Goal: Task Accomplishment & Management: Complete application form

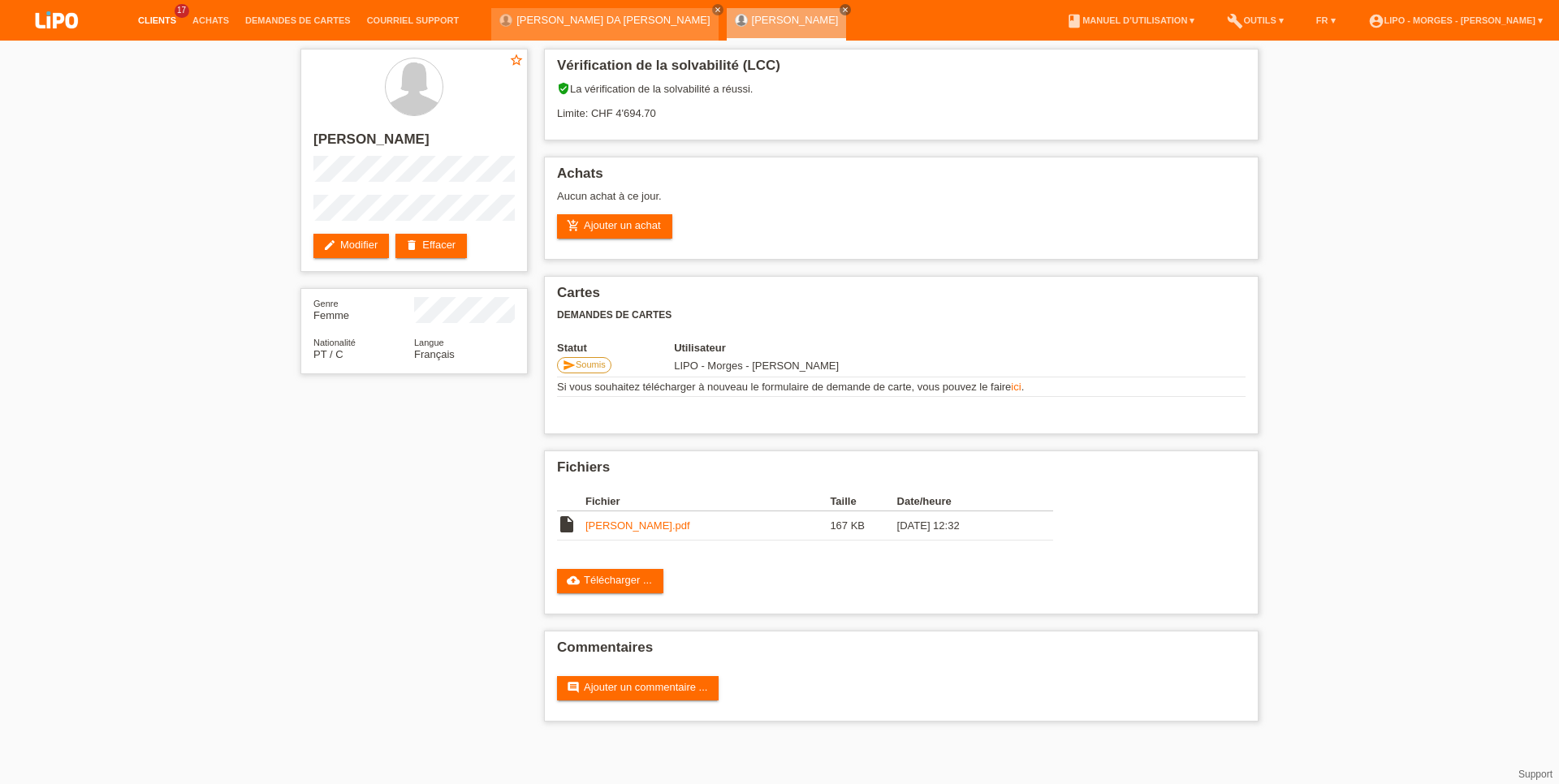
click at [160, 19] on link "Clients" at bounding box center [157, 20] width 54 height 10
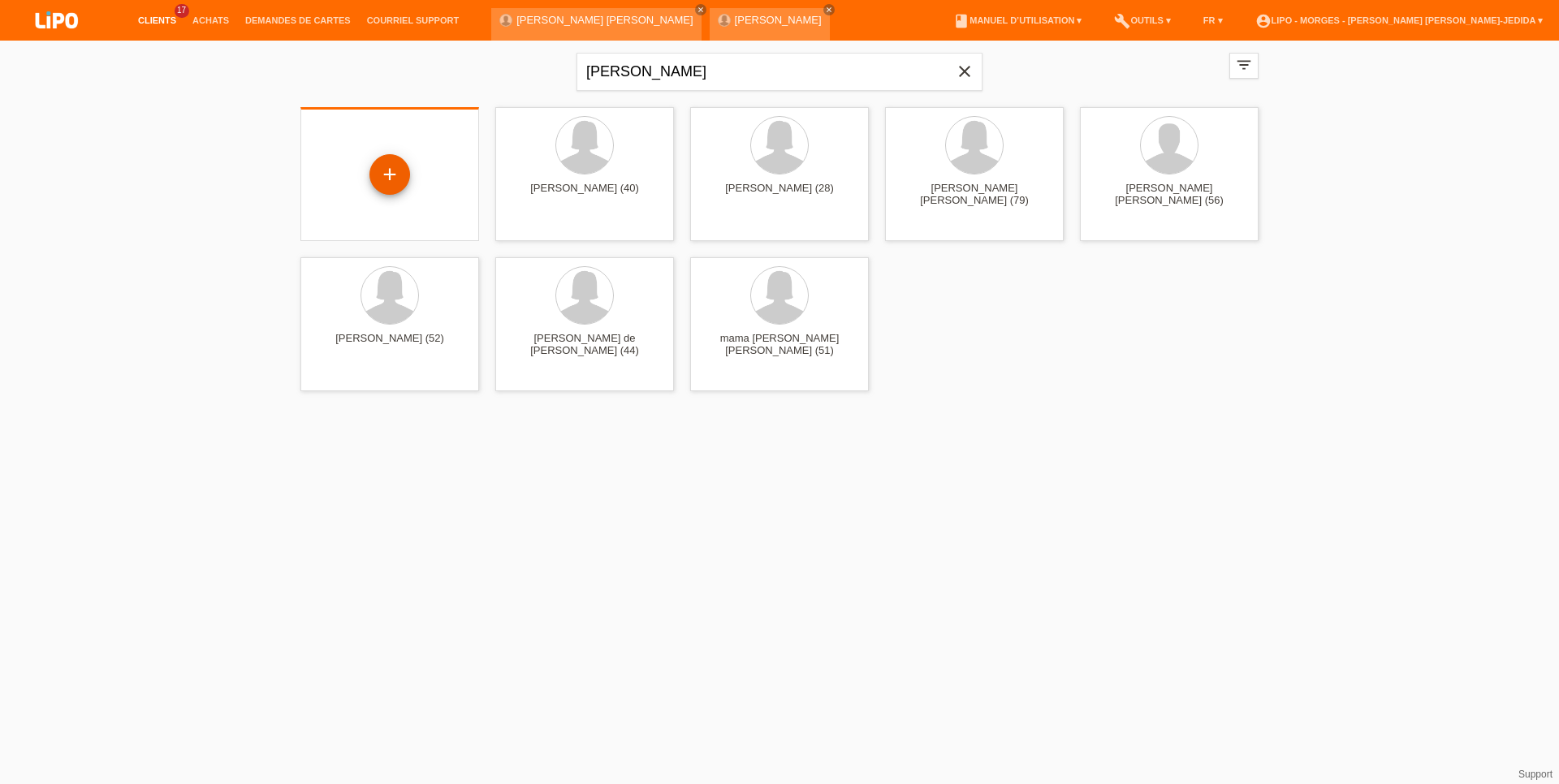
click at [394, 169] on div "+" at bounding box center [390, 175] width 41 height 41
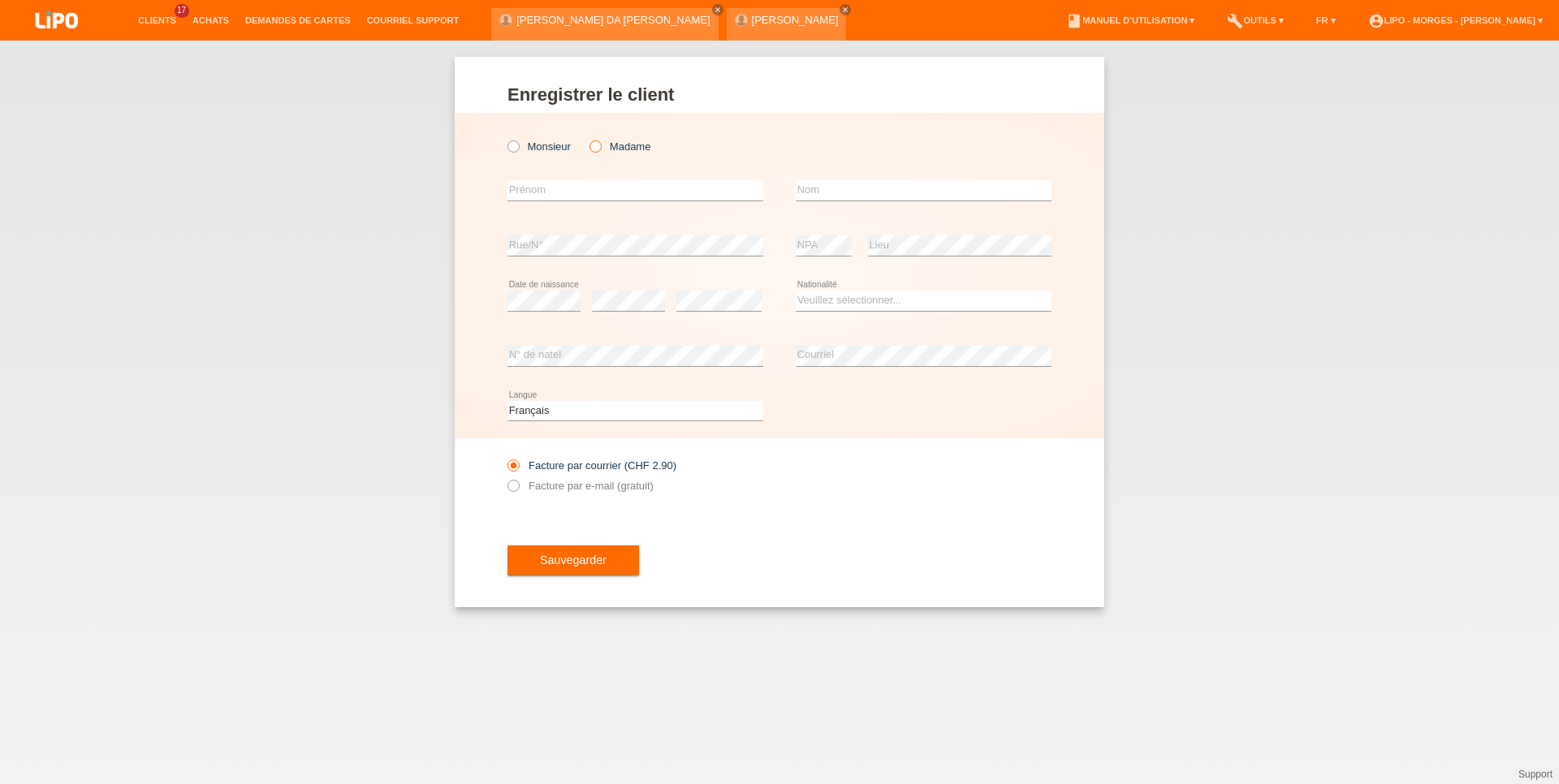
click at [610, 144] on label "Madame" at bounding box center [620, 146] width 61 height 12
click at [600, 144] on input "Madame" at bounding box center [594, 145] width 10 height 10
radio input "true"
click at [573, 194] on input "text" at bounding box center [634, 190] width 256 height 20
type input "luzia"
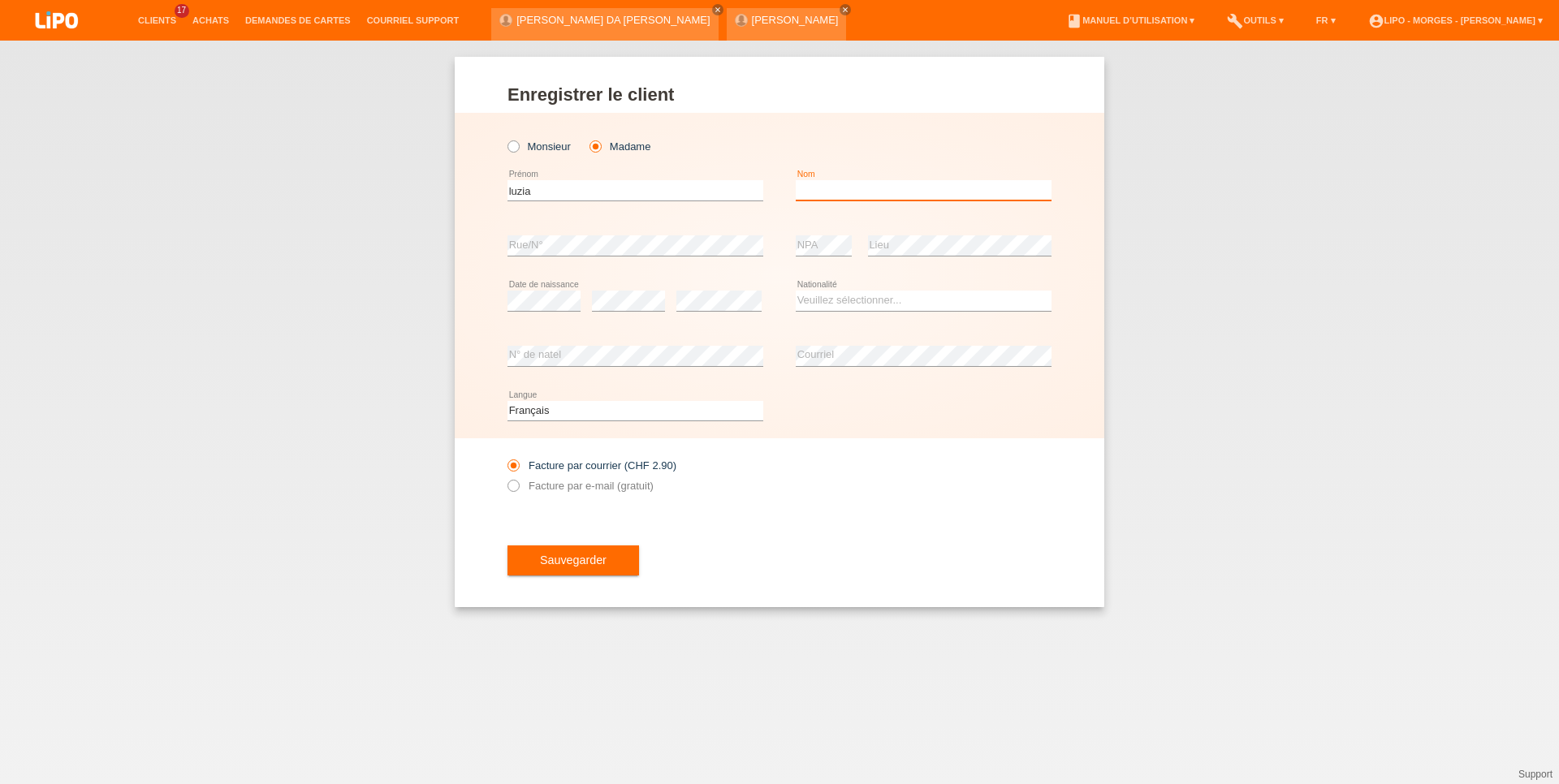
click at [847, 196] on input "text" at bounding box center [924, 190] width 256 height 20
type input "chaves"
click at [830, 320] on div "Veuillez sélectionner... Suisse Allemagne Autriche Liechtenstein ------------ A…" at bounding box center [924, 301] width 256 height 55
click at [837, 277] on div "Veuillez sélectionner... Suisse Allemagne Autriche Liechtenstein ------------ A…" at bounding box center [924, 301] width 256 height 55
click at [841, 291] on div "Veuillez sélectionner... Suisse Allemagne Autriche Liechtenstein ------------ A…" at bounding box center [924, 301] width 256 height 55
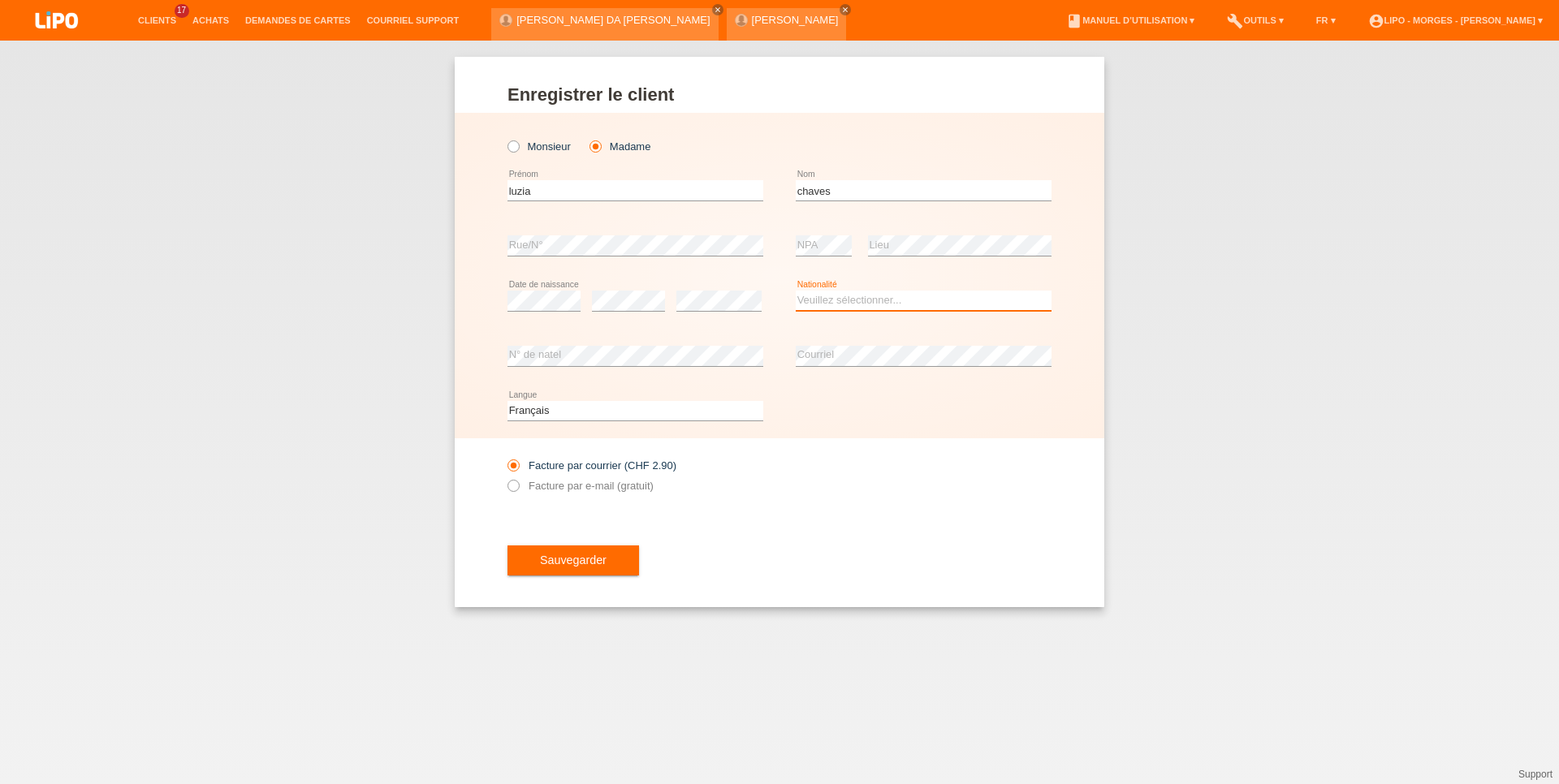
click at [796, 291] on select "Veuillez sélectionner... Suisse Allemagne Autriche Liechtenstein ------------ A…" at bounding box center [924, 300] width 256 height 19
select select "PT"
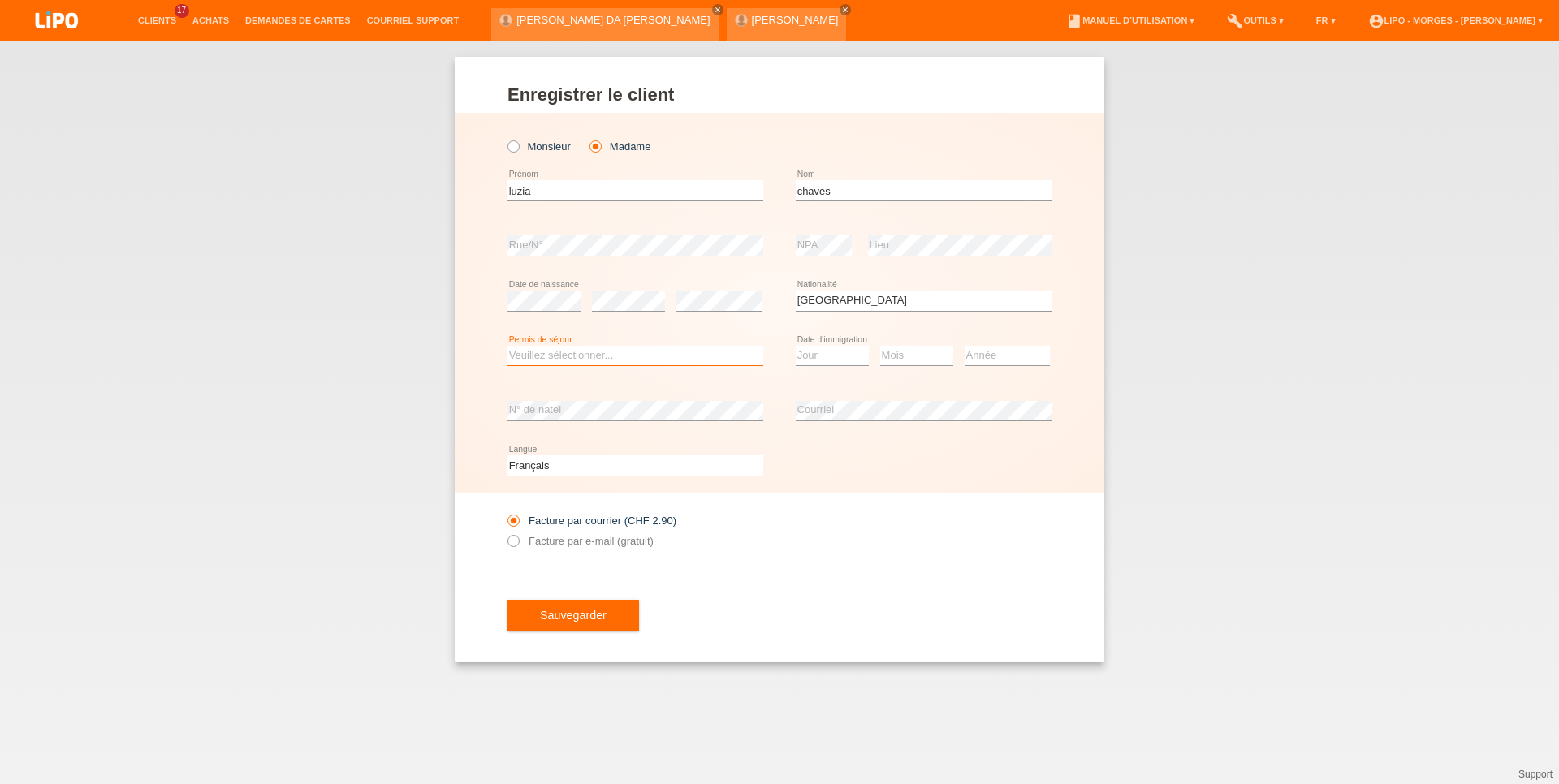
click at [507, 346] on select "Veuillez sélectionner... C B B - Statut de réfugié Autre" at bounding box center [634, 356] width 256 height 19
select select "C"
click at [0, 0] on option "C" at bounding box center [0, 0] width 0 height 0
click at [796, 346] on select "Jour 01 02 03 04 05 06 07 08 09 10 11" at bounding box center [832, 356] width 73 height 19
select select "14"
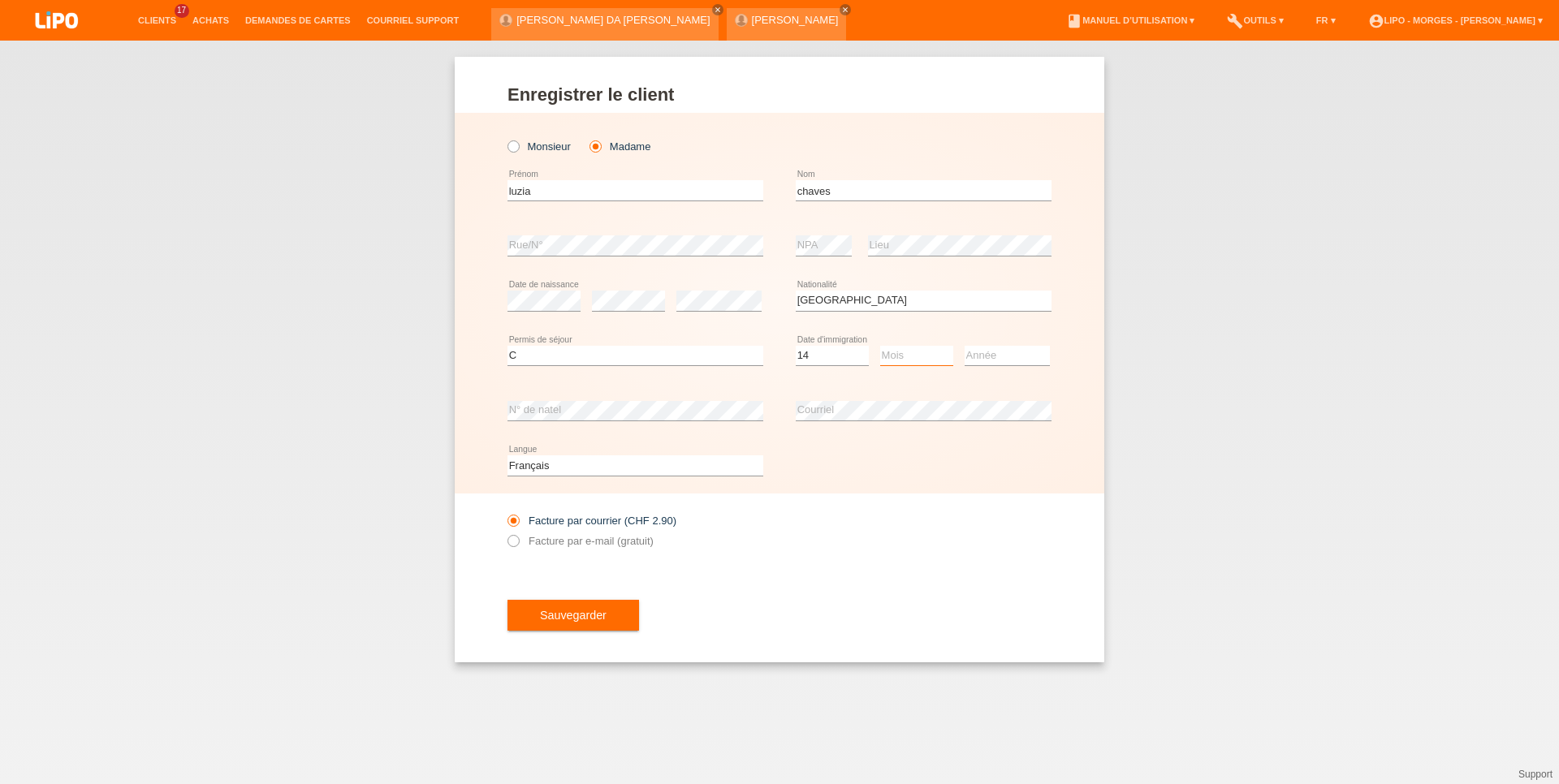
click at [880, 346] on select "Mois 01 02 03 04 05 06 07 08 09 10 11" at bounding box center [916, 356] width 73 height 19
select select "01"
click at [0, 0] on option "01" at bounding box center [0, 0] width 0 height 0
click at [964, 346] on select "Année 2025 2024 2023 2022 2021 2020 2019 2018 2017 2016 2015 2014 2013 2012 201…" at bounding box center [1007, 356] width 85 height 19
select select "2020"
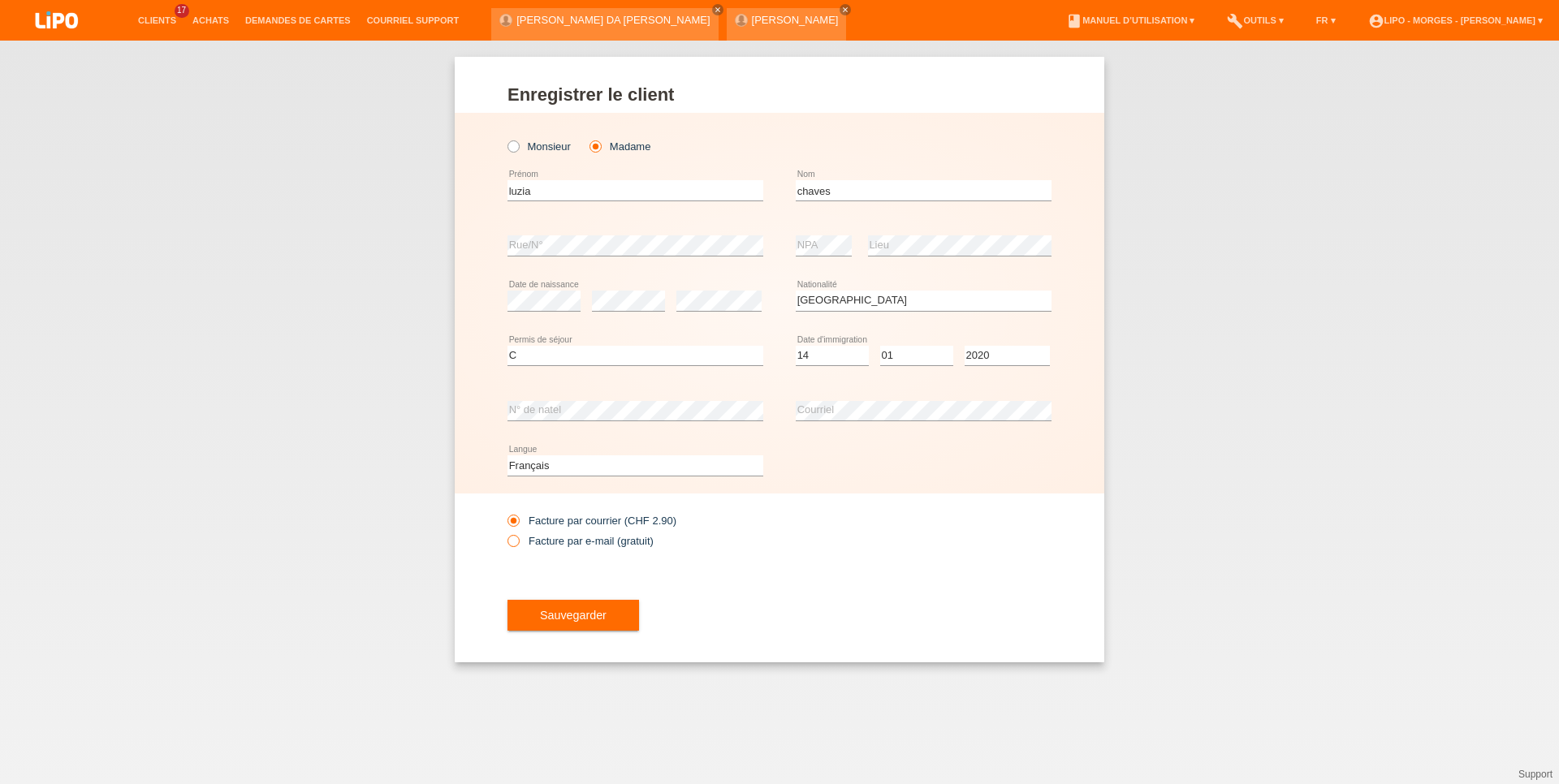
click at [624, 542] on label "Facture par e-mail (gratuit)" at bounding box center [580, 540] width 146 height 12
click at [518, 542] on input "Facture par e-mail (gratuit)" at bounding box center [512, 545] width 10 height 20
radio input "true"
click at [593, 609] on button "Sauvegarder" at bounding box center [573, 615] width 131 height 30
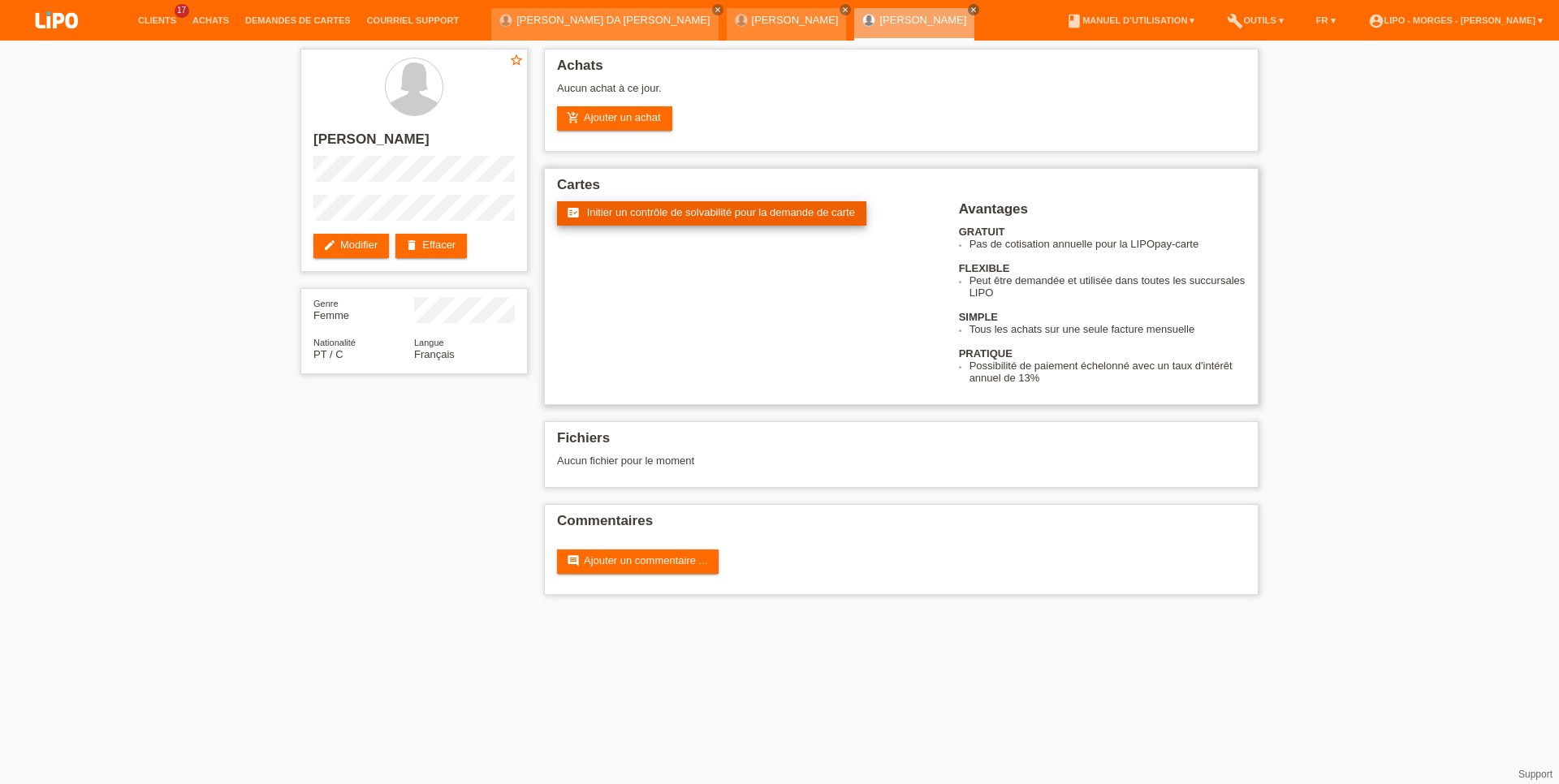
click at [721, 212] on span "Initier un contrôle de solvabilité pour la demande de carte" at bounding box center [721, 211] width 268 height 12
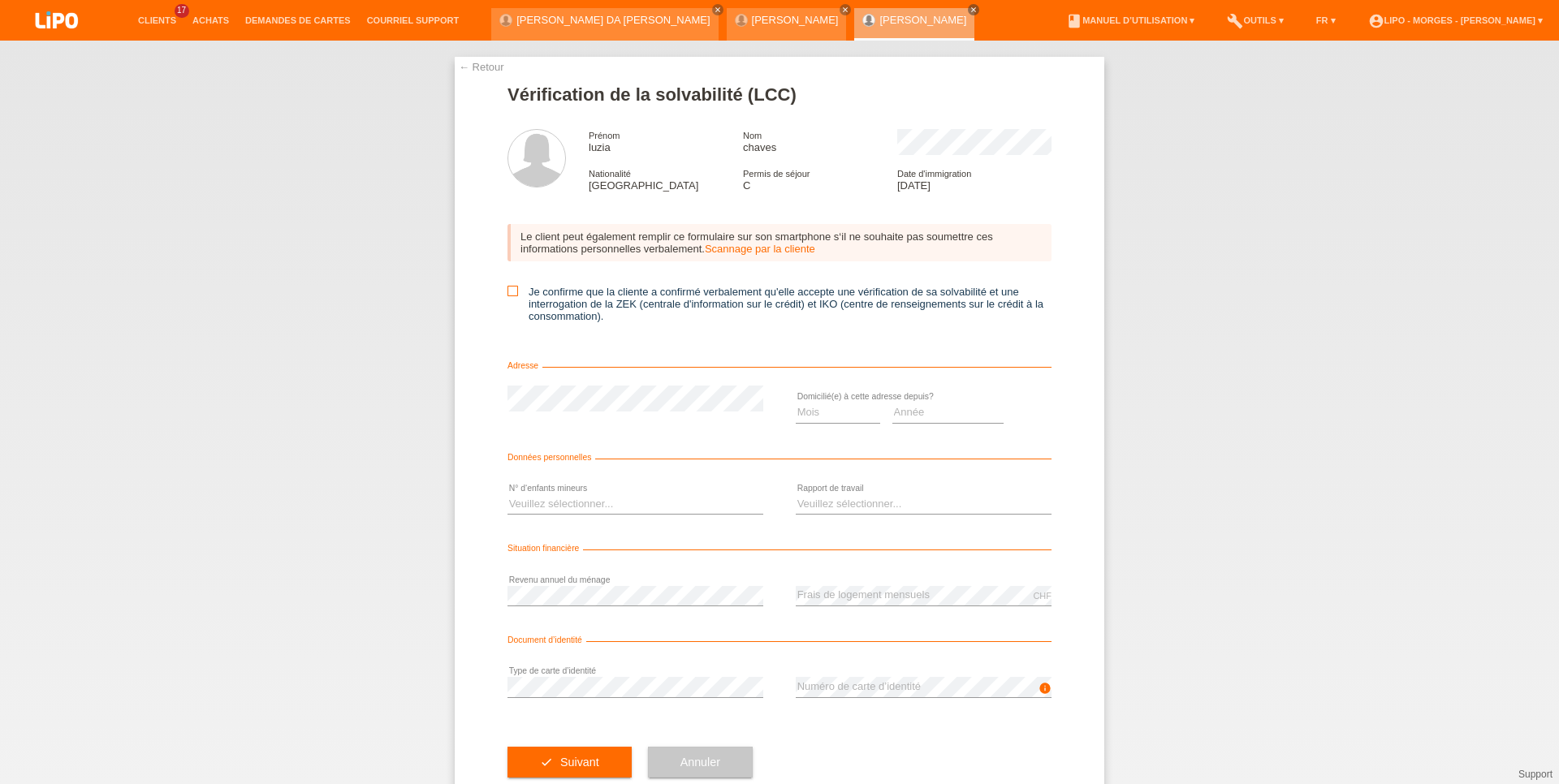
click at [507, 296] on icon at bounding box center [512, 290] width 10 height 10
click at [507, 296] on input "Je confirme que la cliente a confirmé verbalement qu'elle accepte une vérificat…" at bounding box center [512, 290] width 10 height 10
checkbox input "true"
click at [796, 403] on select "Mois 01 02 03 04 05 06 07 08 09 10" at bounding box center [838, 412] width 84 height 19
select select "05"
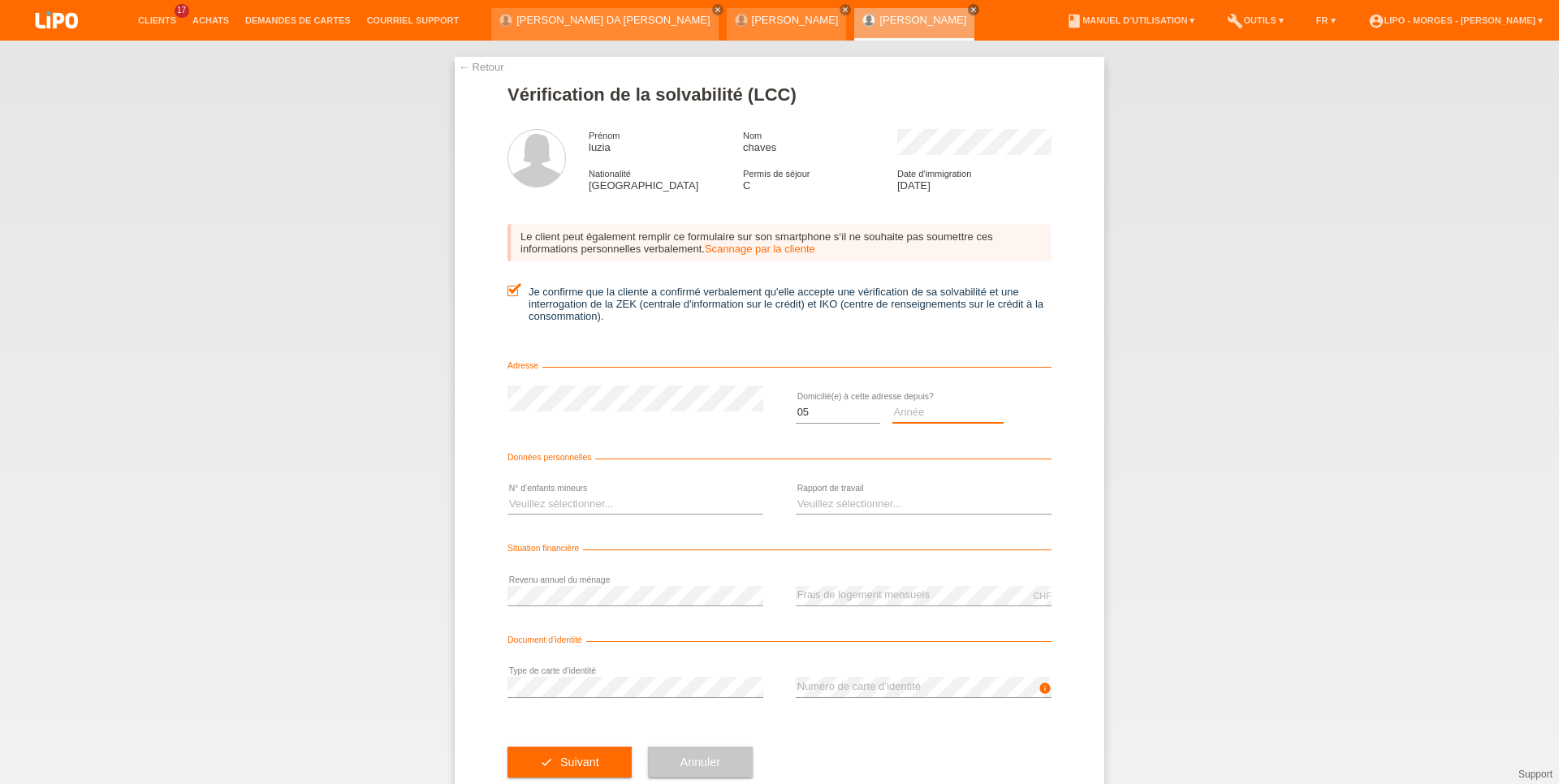
click at [892, 403] on select "Année 2025 2024 2023 2022 2021 2020 2019 2018 2017 2016 2015 2014 2013 2012 201…" at bounding box center [948, 412] width 112 height 19
select select "2022"
click at [0, 0] on option "2022" at bounding box center [0, 0] width 0 height 0
click at [507, 494] on select "Veuillez sélectionner... 0 1 2 3 4 5 6 7 8 9" at bounding box center [634, 503] width 256 height 19
select select "0"
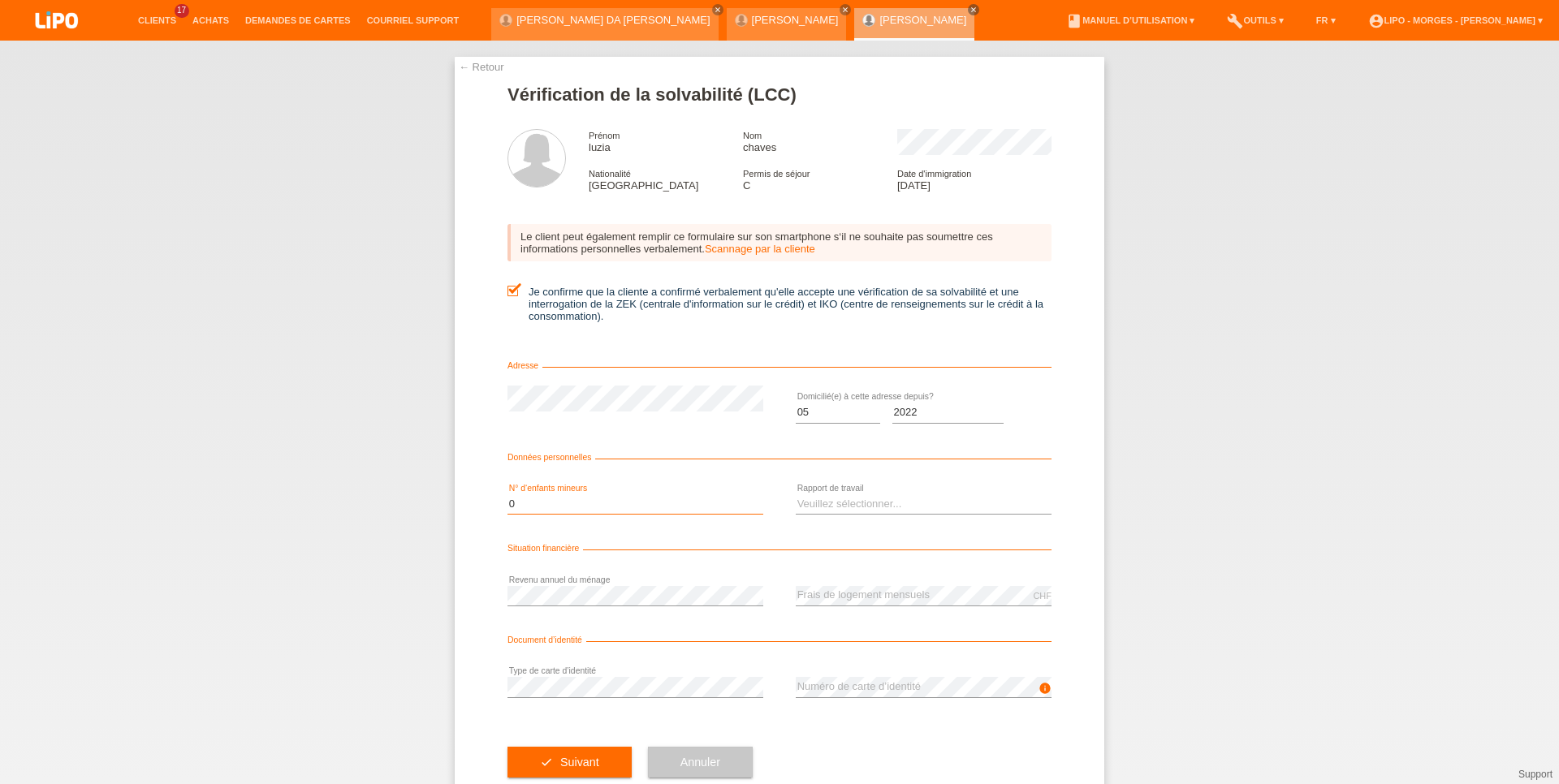
click at [0, 0] on option "0" at bounding box center [0, 0] width 0 height 0
click at [796, 494] on select "Veuillez sélectionner... A durée indéterminée A durée déterminée Apprenti/étudi…" at bounding box center [924, 503] width 256 height 19
select select "UNLIMITED"
click at [0, 0] on option "A durée indéterminée" at bounding box center [0, 0] width 0 height 0
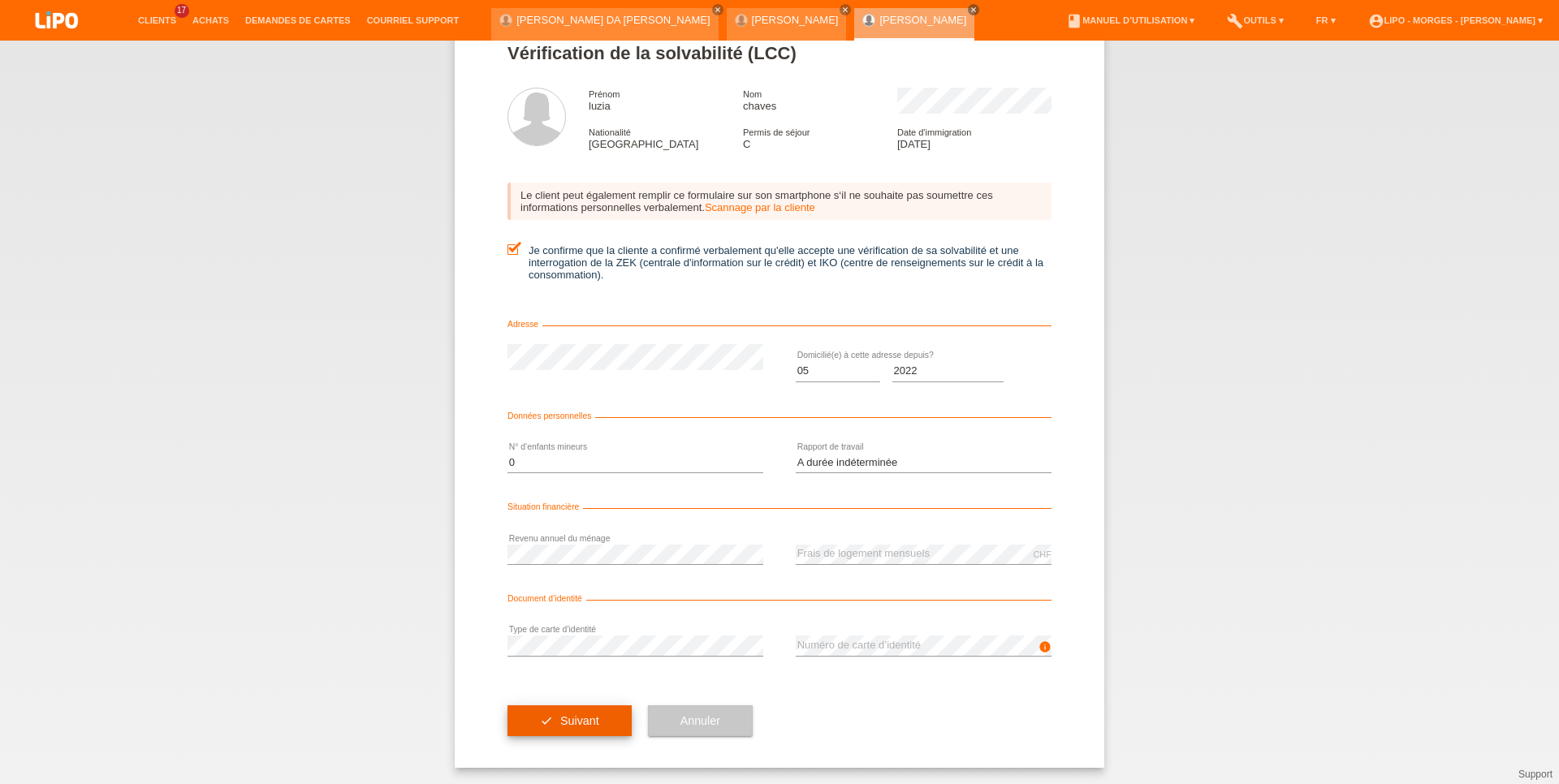
click at [579, 717] on span "Suivant" at bounding box center [580, 721] width 39 height 13
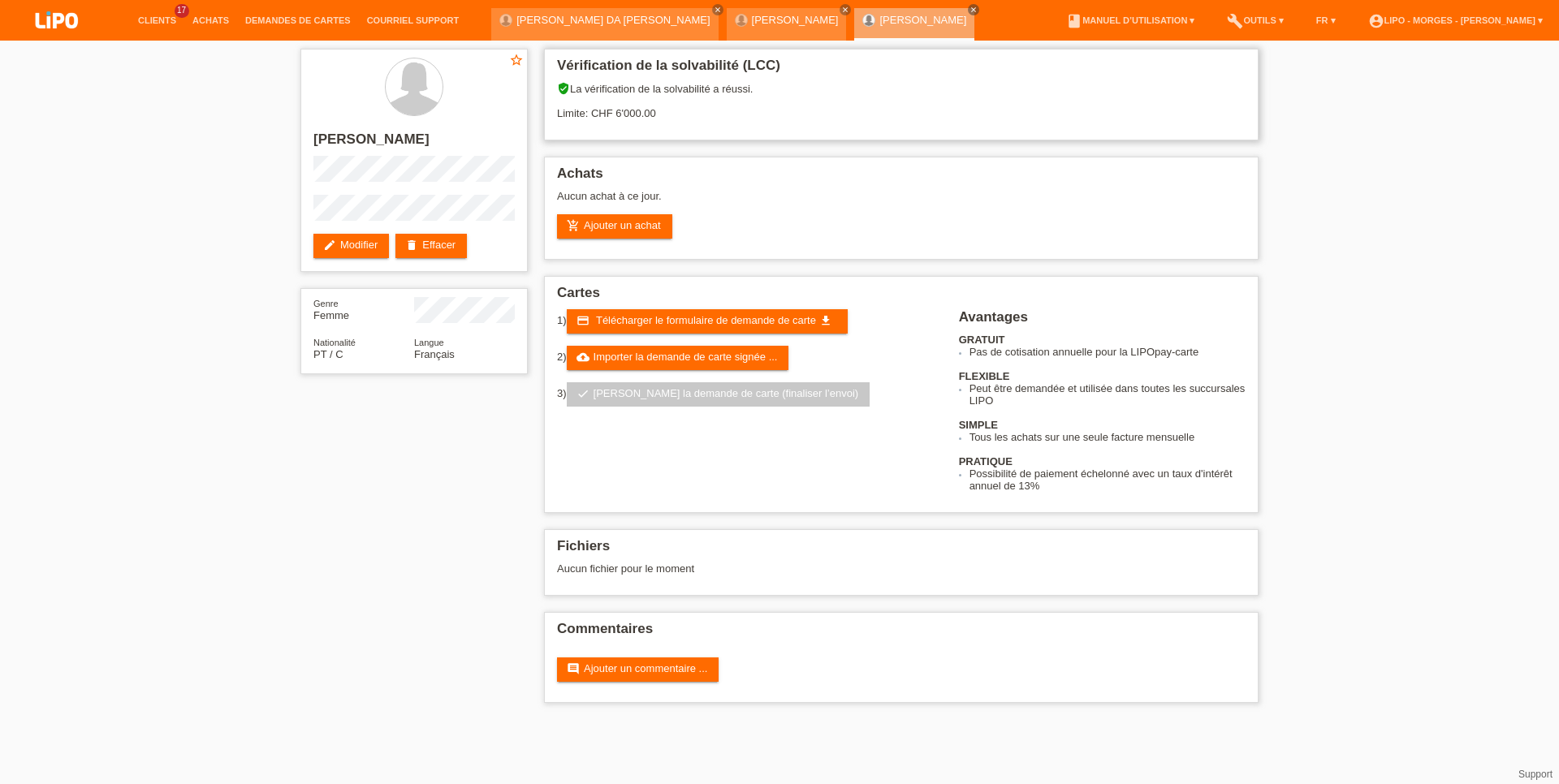
drag, startPoint x: 661, startPoint y: 118, endPoint x: 578, endPoint y: 117, distance: 83.0
click at [578, 117] on div "verified_user La vérification de la solvabilité a réussi. Limite: CHF 6'000.00" at bounding box center [901, 107] width 689 height 50
click at [778, 365] on link "cloud_upload Importer la demande de carte signée ..." at bounding box center [678, 358] width 223 height 24
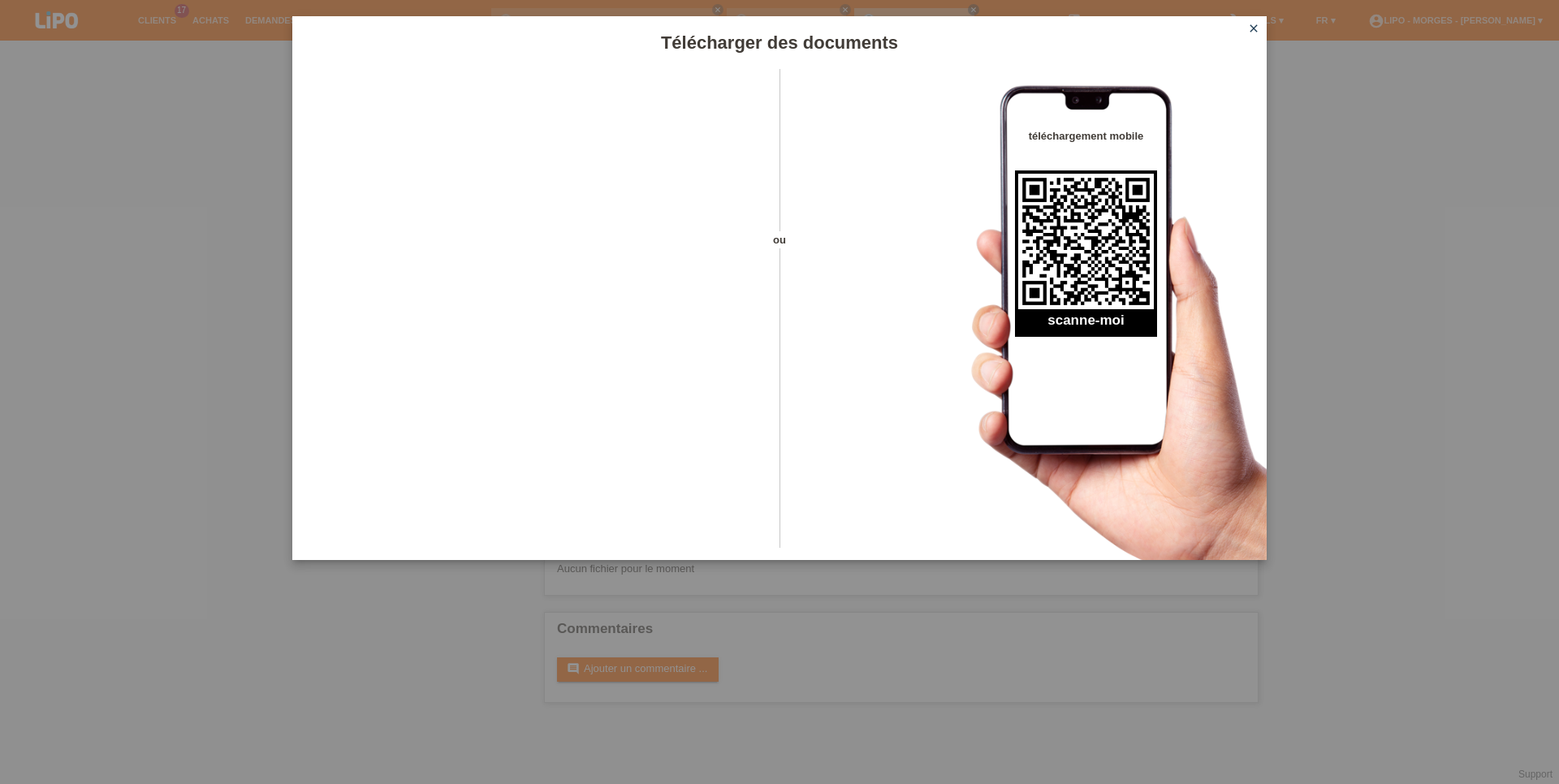
click at [1252, 33] on icon "close" at bounding box center [1253, 29] width 13 height 13
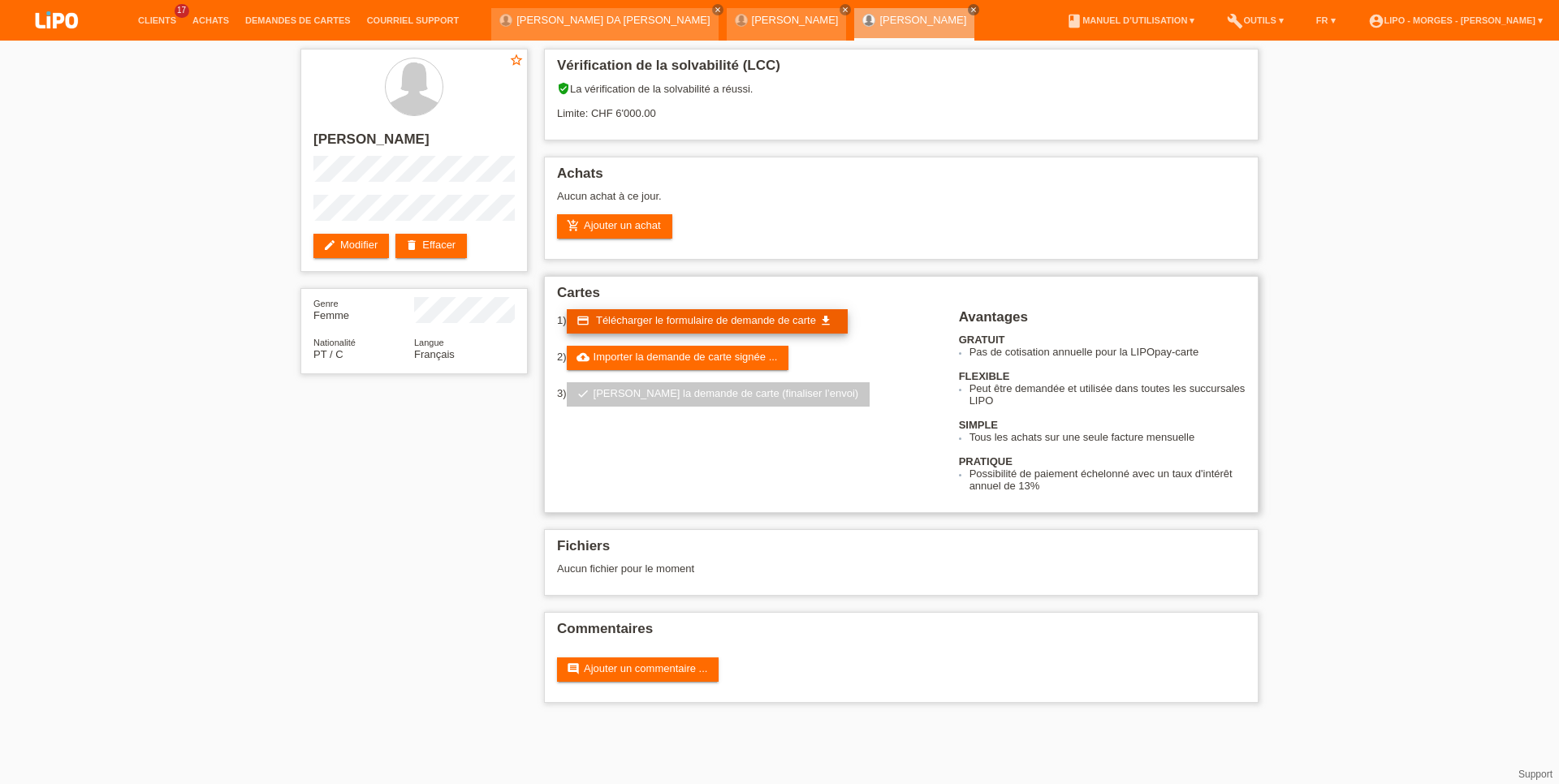
click at [682, 326] on span "Télécharger le formulaire de demande de carte" at bounding box center [706, 320] width 220 height 12
click at [206, 17] on link "Achats" at bounding box center [211, 20] width 53 height 10
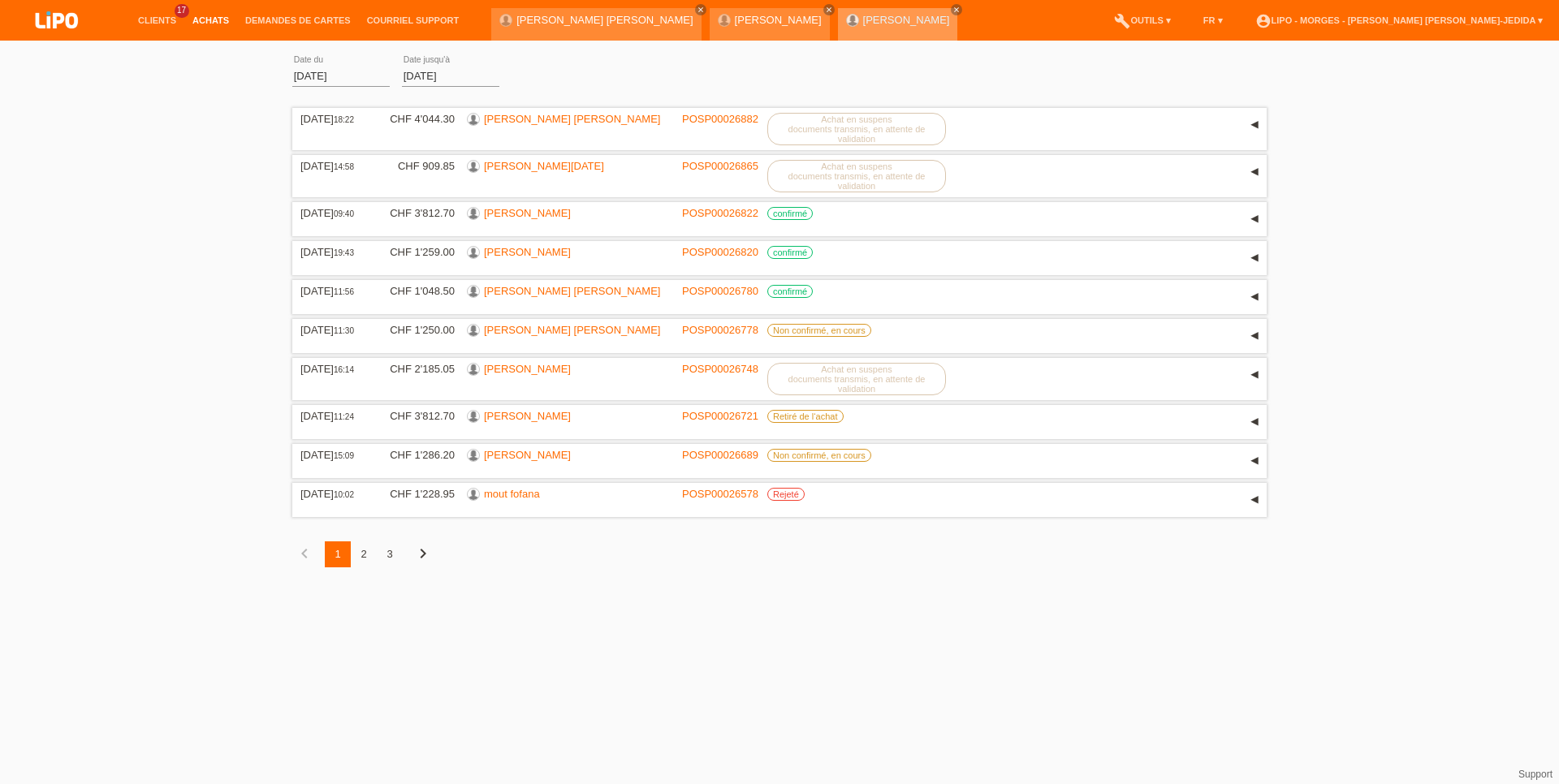
click at [864, 23] on link "[PERSON_NAME]" at bounding box center [907, 19] width 87 height 12
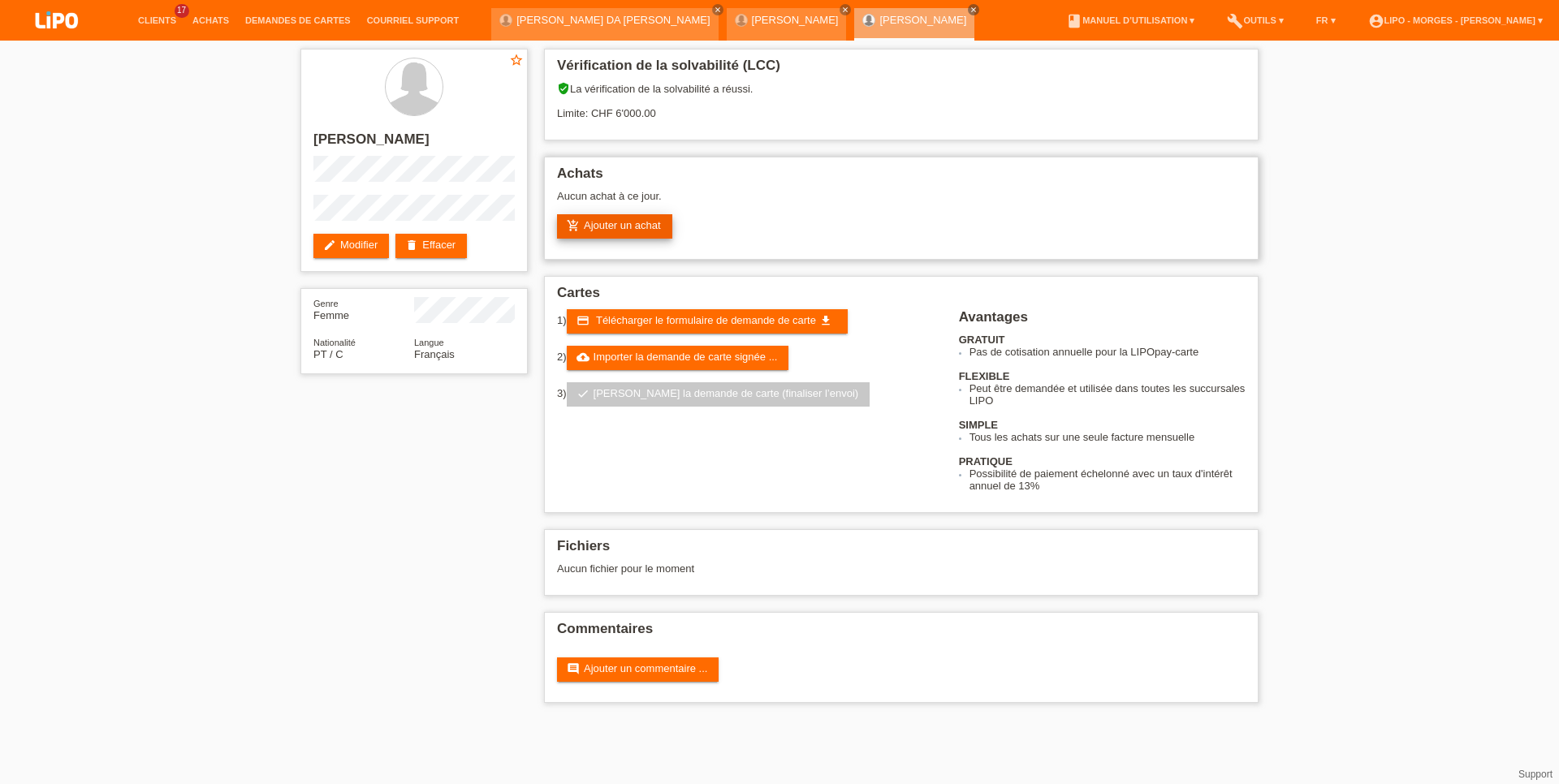
click at [608, 227] on link "add_shopping_cart Ajouter un achat" at bounding box center [614, 226] width 115 height 24
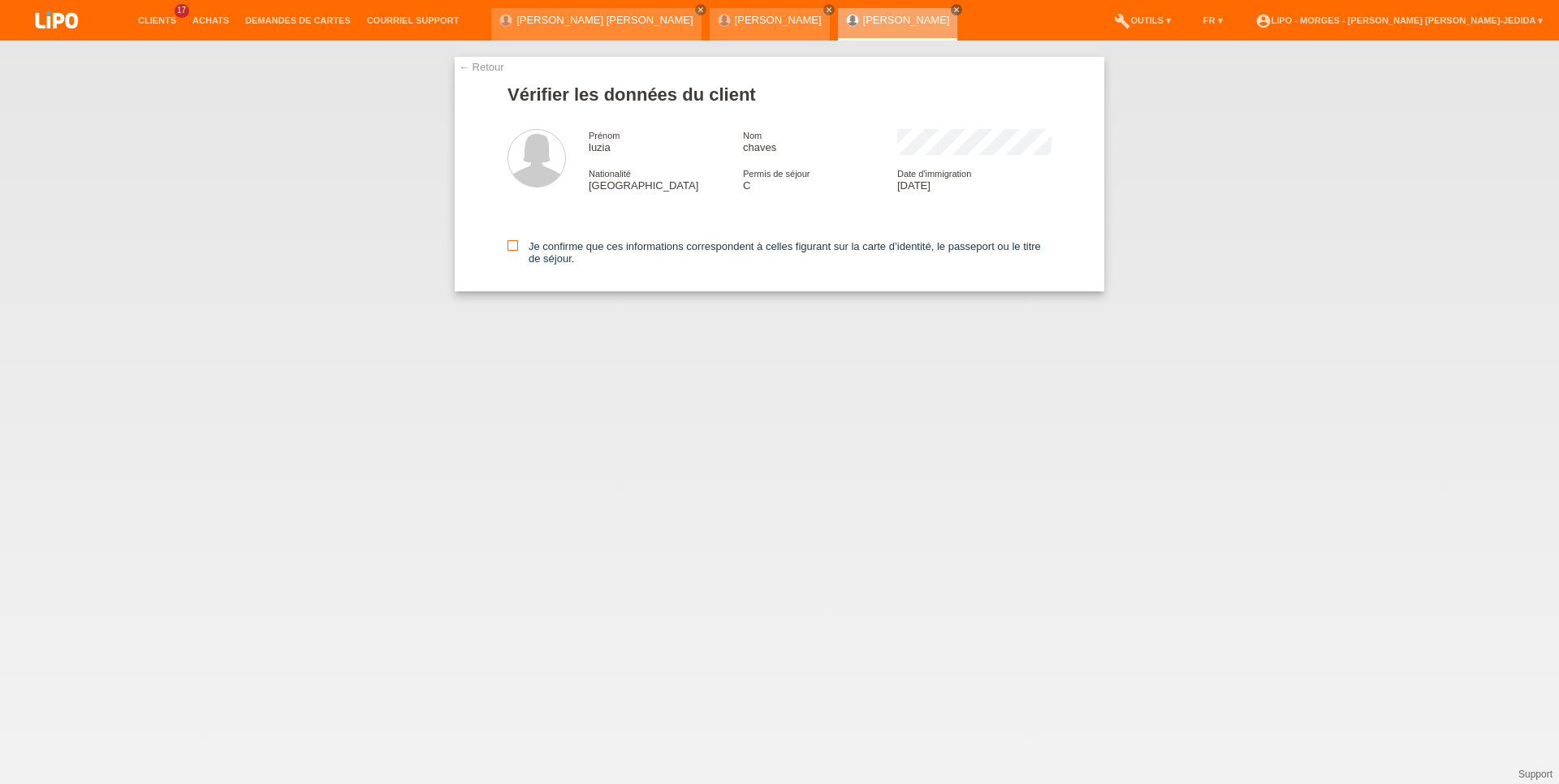
click at [514, 247] on icon at bounding box center [512, 245] width 10 height 10
click at [514, 247] on input "Je confirme que ces informations correspondent à celles figurant sur la carte d…" at bounding box center [512, 245] width 10 height 10
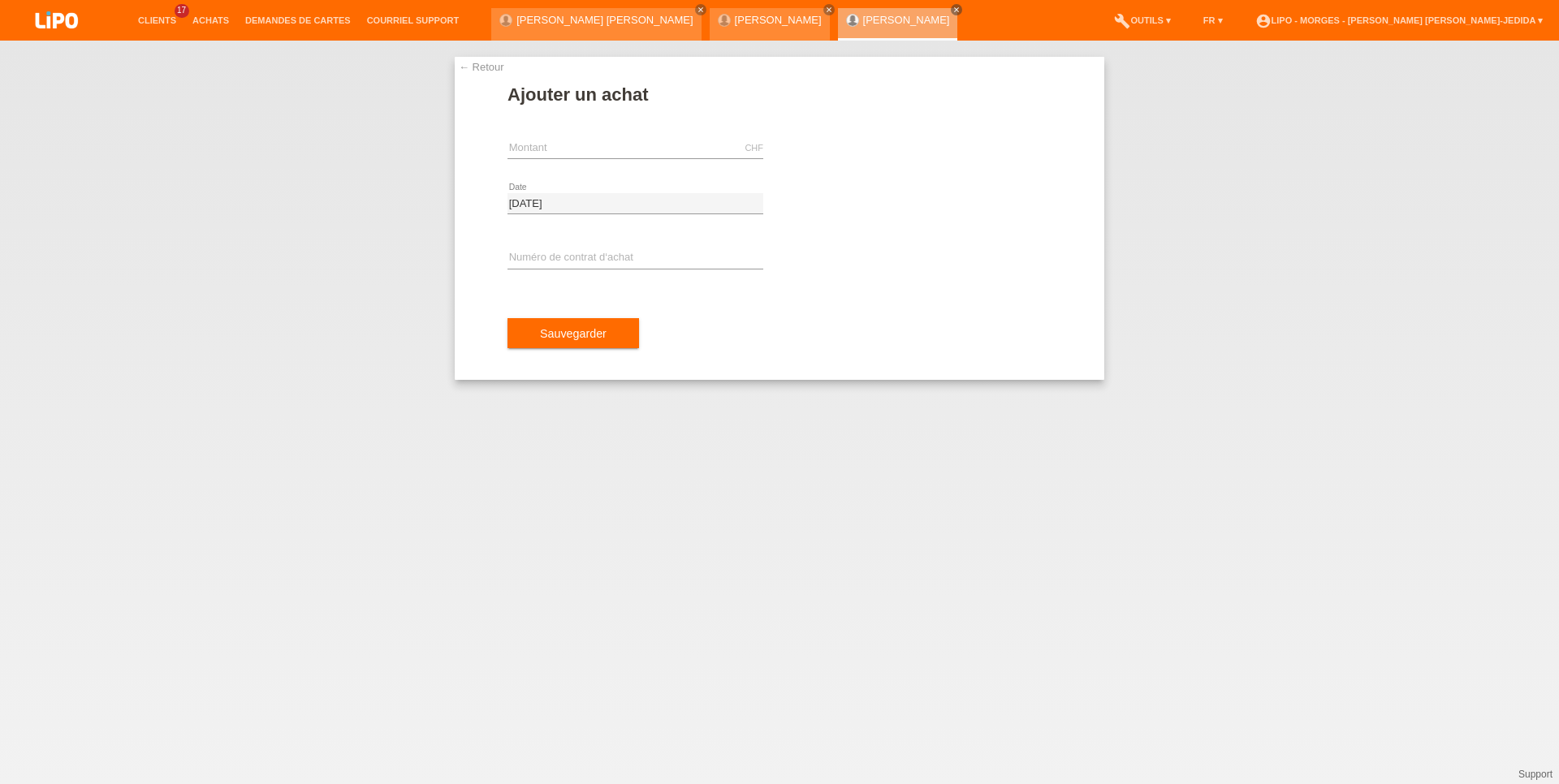
click at [607, 135] on div "CHF error Montant" at bounding box center [634, 149] width 256 height 55
click at [606, 144] on input "text" at bounding box center [634, 148] width 256 height 20
click at [537, 144] on input "text" at bounding box center [634, 148] width 256 height 20
type input "896.00"
click at [553, 255] on input "text" at bounding box center [634, 259] width 256 height 20
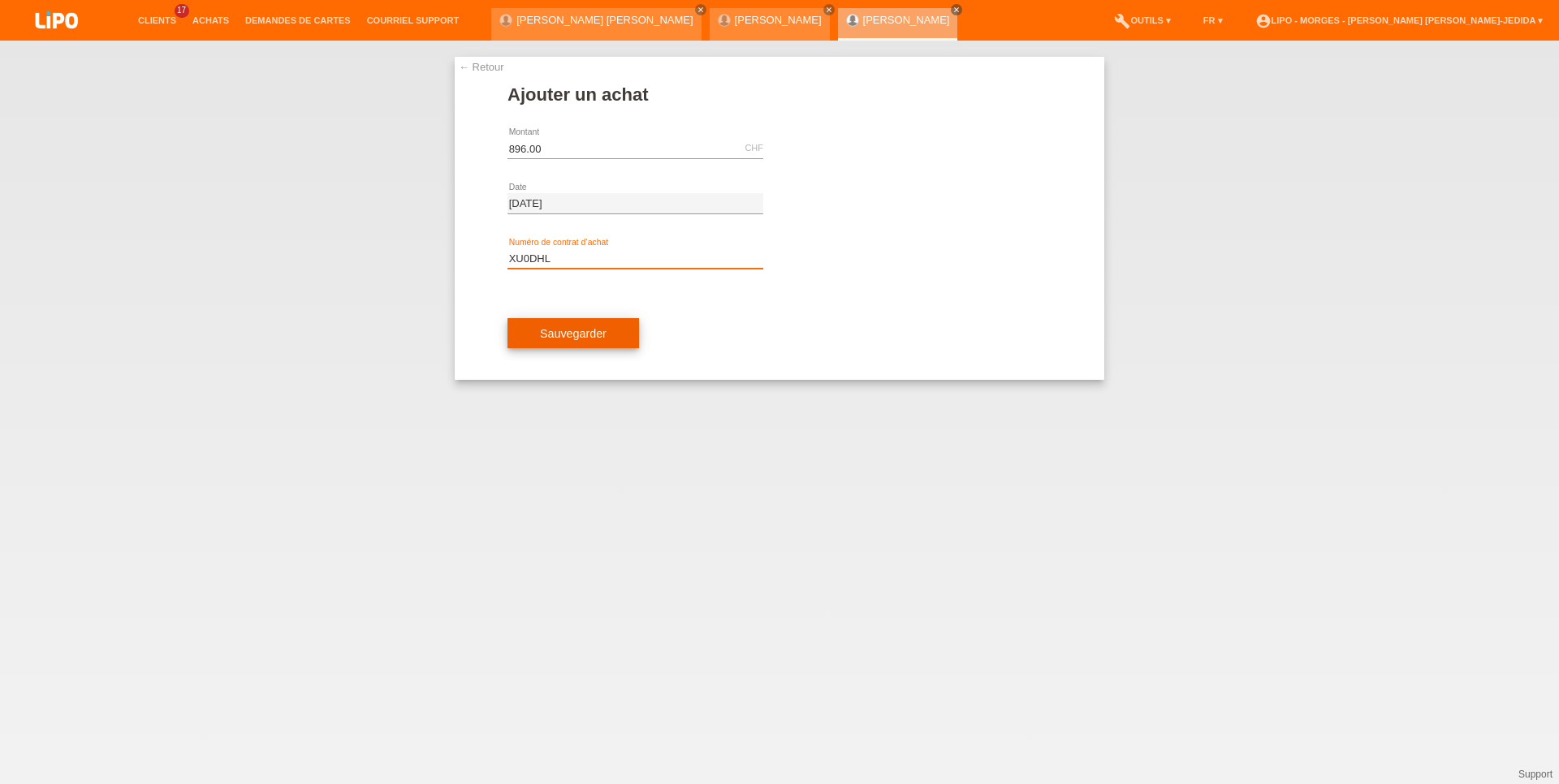
type input "XU0DHL"
click at [572, 336] on span "Sauvegarder" at bounding box center [574, 333] width 66 height 13
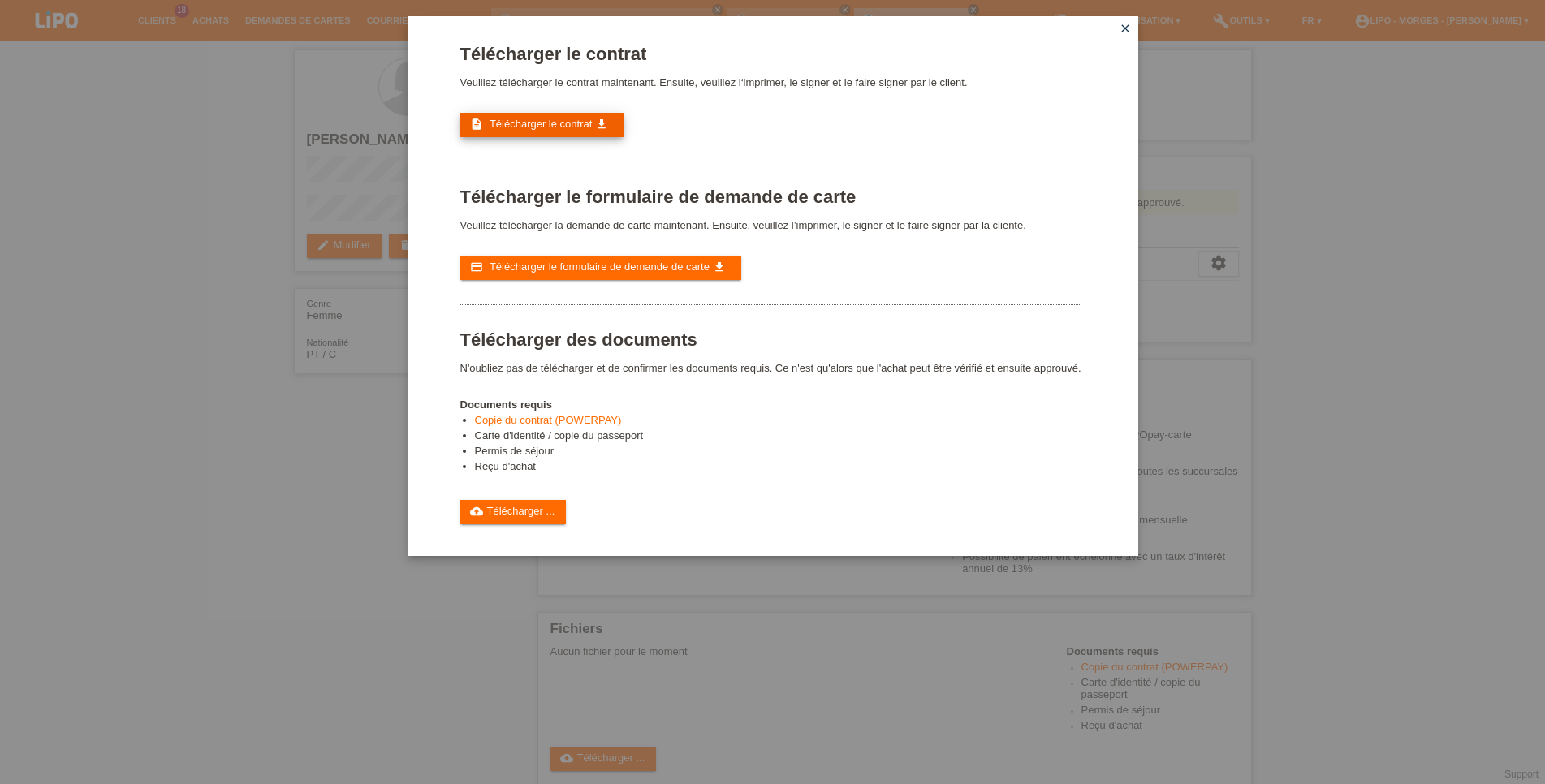
click at [535, 135] on link "description Télécharger le contrat get_app" at bounding box center [541, 125] width 163 height 24
click at [501, 525] on link "cloud_upload Télécharger ..." at bounding box center [513, 513] width 106 height 24
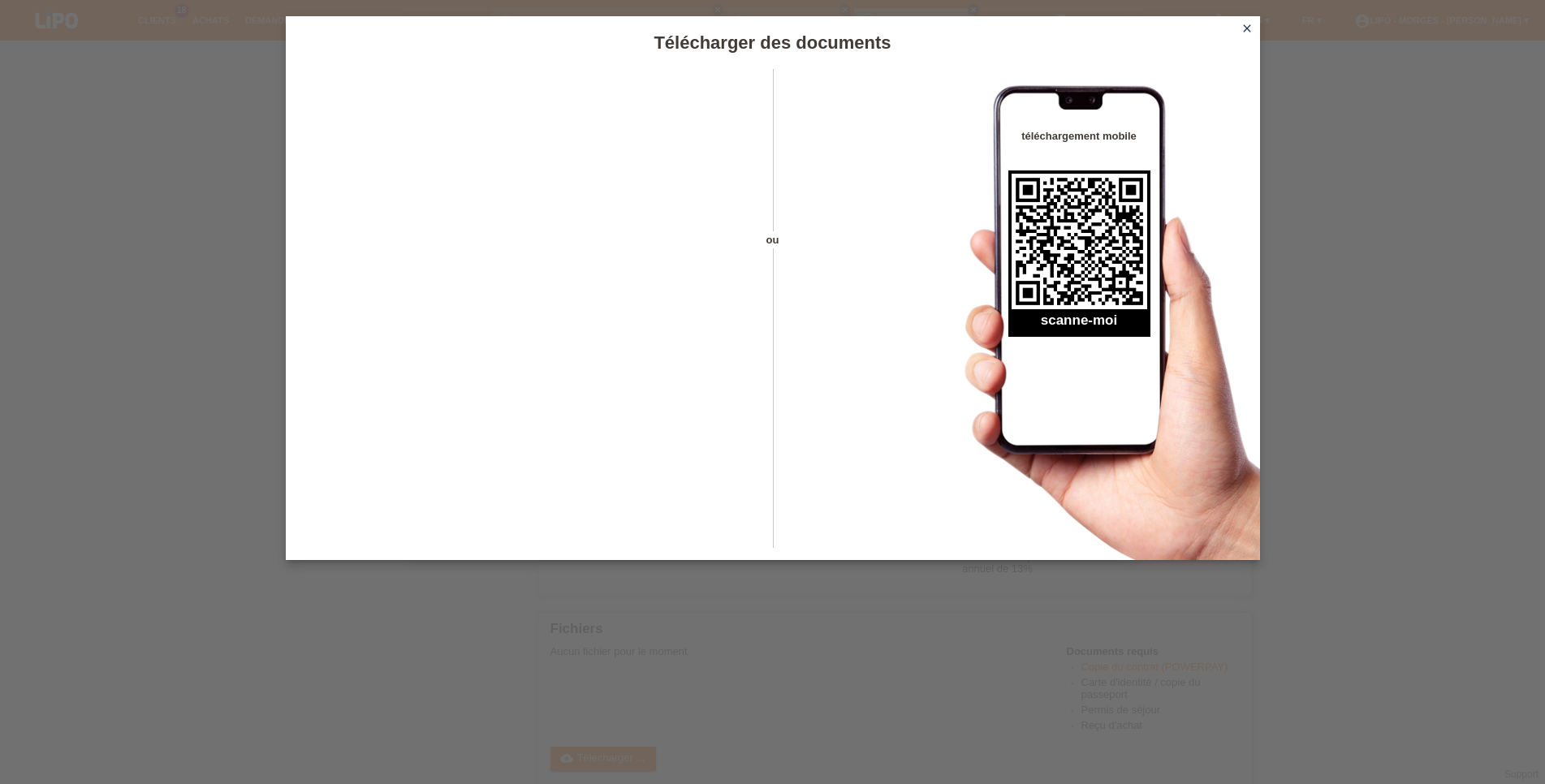
click at [1245, 25] on icon "close" at bounding box center [1247, 29] width 13 height 13
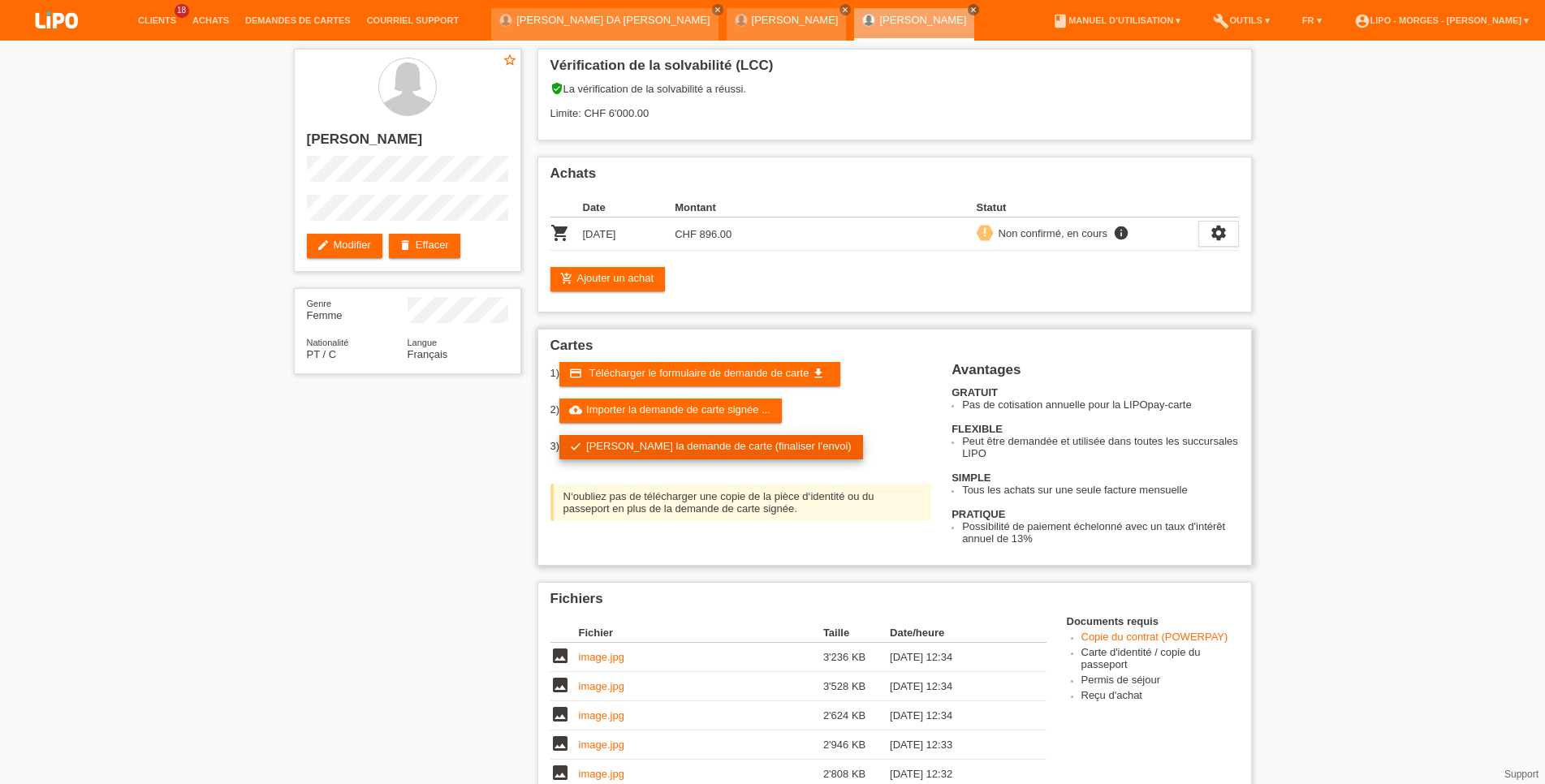
click at [608, 460] on link "check Soumettre la demande de carte (finaliser l’envoi)" at bounding box center [711, 447] width 304 height 24
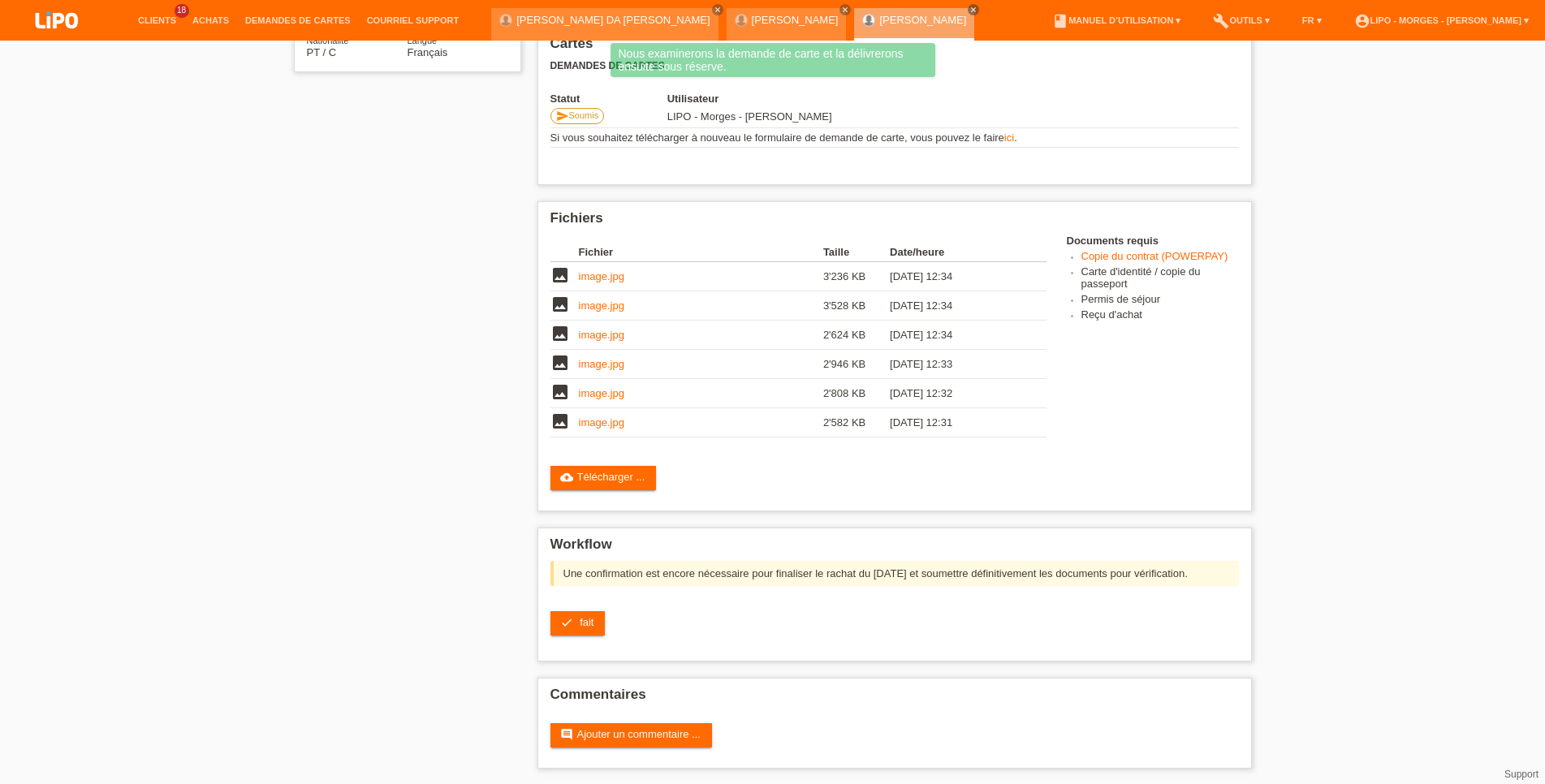
scroll to position [321, 0]
click at [579, 620] on link "check fait" at bounding box center [578, 622] width 55 height 24
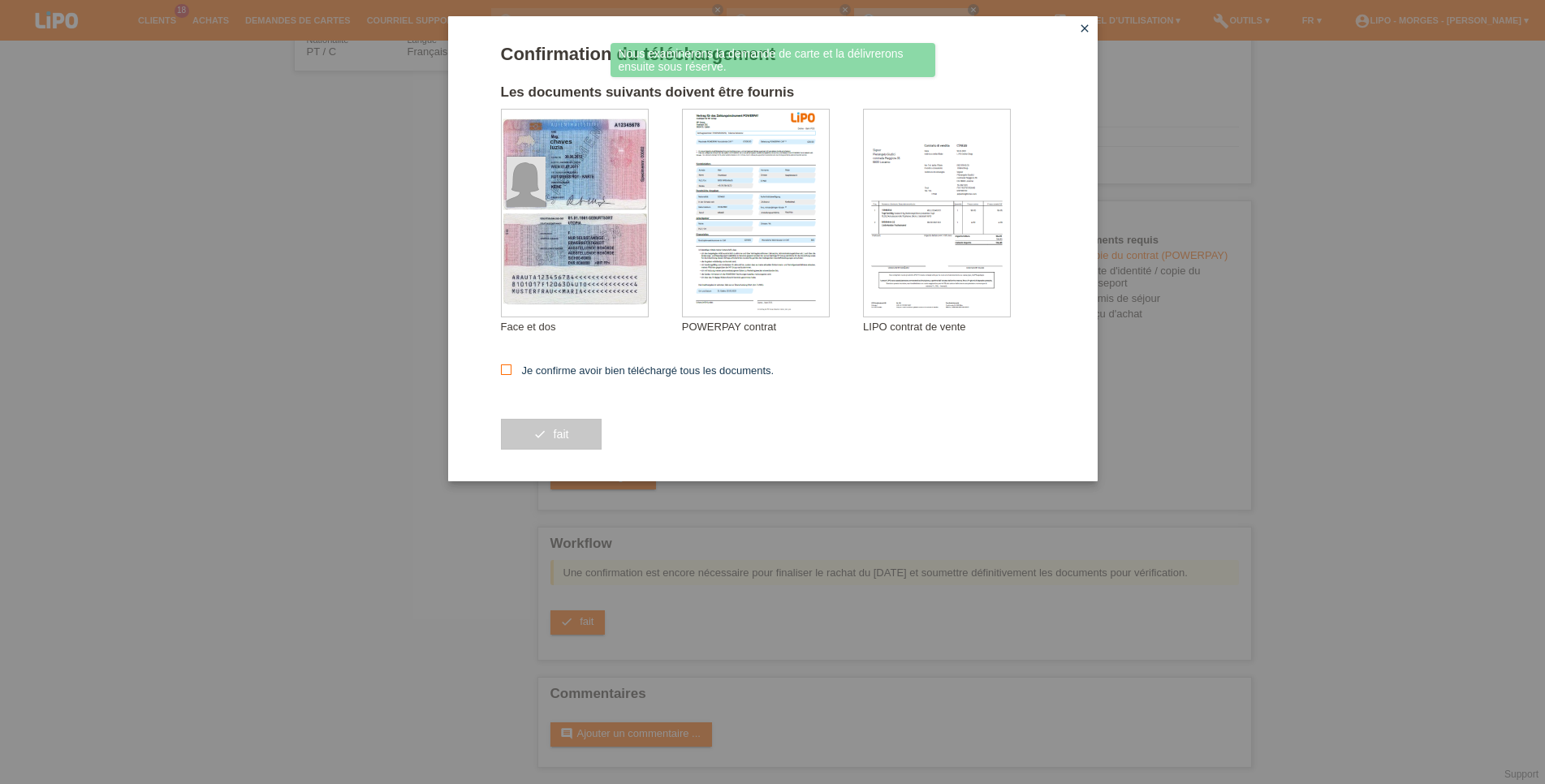
click at [536, 369] on label "Je confirme avoir bien téléchargé tous les documents." at bounding box center [637, 370] width 273 height 12
click at [512, 369] on input "Je confirme avoir bien téléchargé tous les documents." at bounding box center [505, 369] width 10 height 10
checkbox input "true"
click at [539, 431] on button "check fait" at bounding box center [550, 434] width 101 height 30
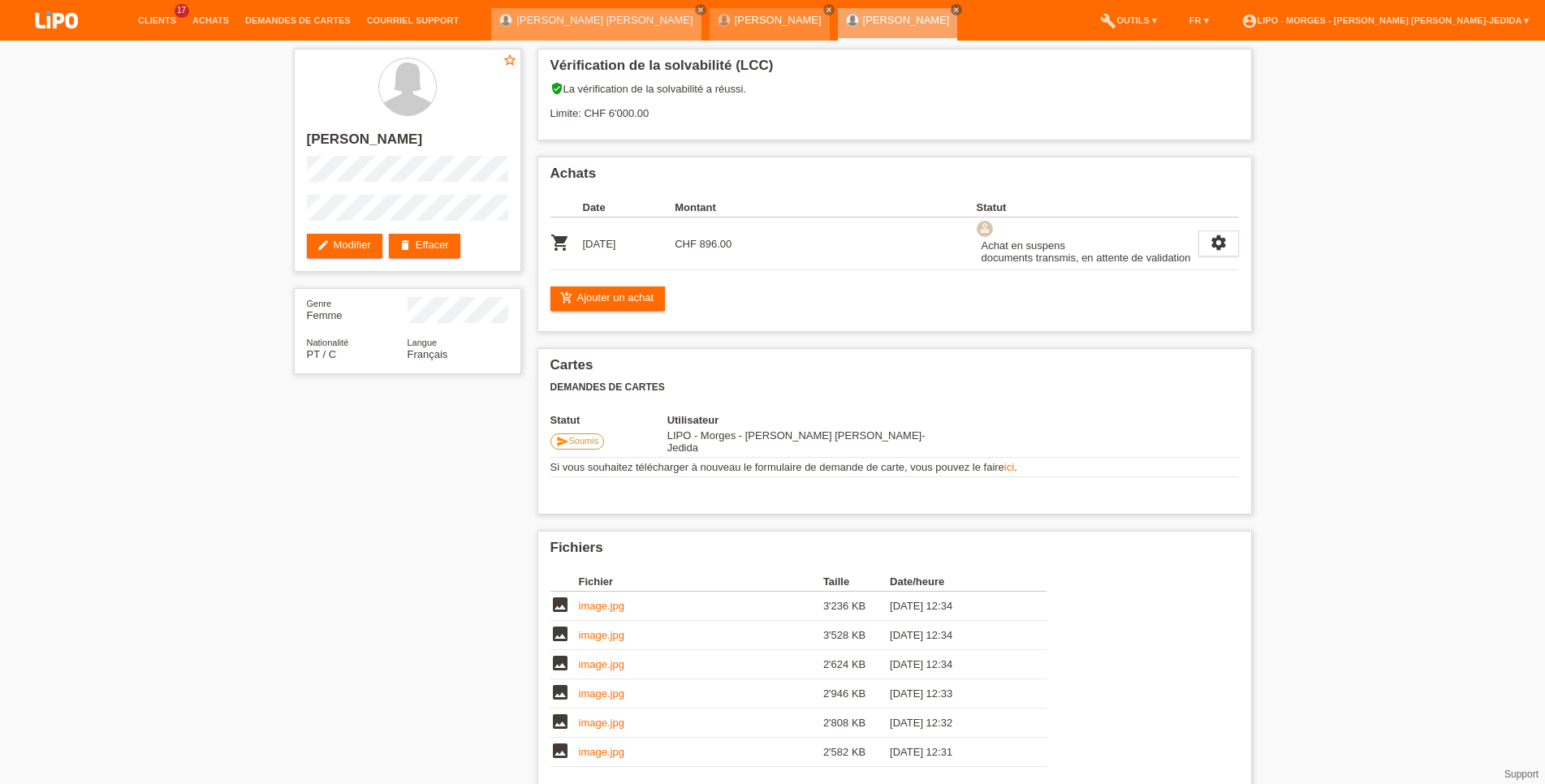
click at [561, 20] on link "[PERSON_NAME] [PERSON_NAME]" at bounding box center [604, 19] width 176 height 12
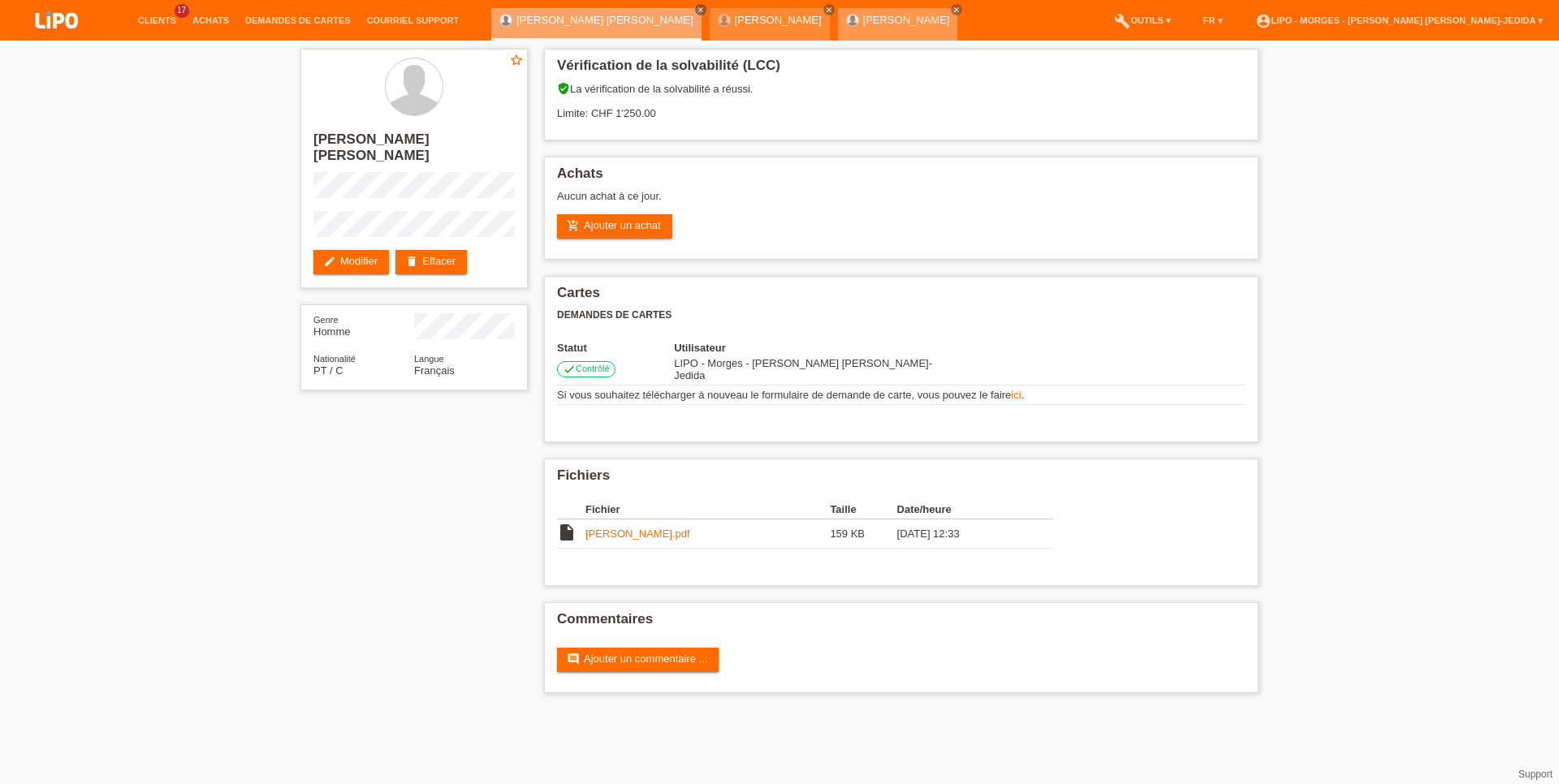
click at [864, 18] on link "[PERSON_NAME]" at bounding box center [907, 19] width 87 height 12
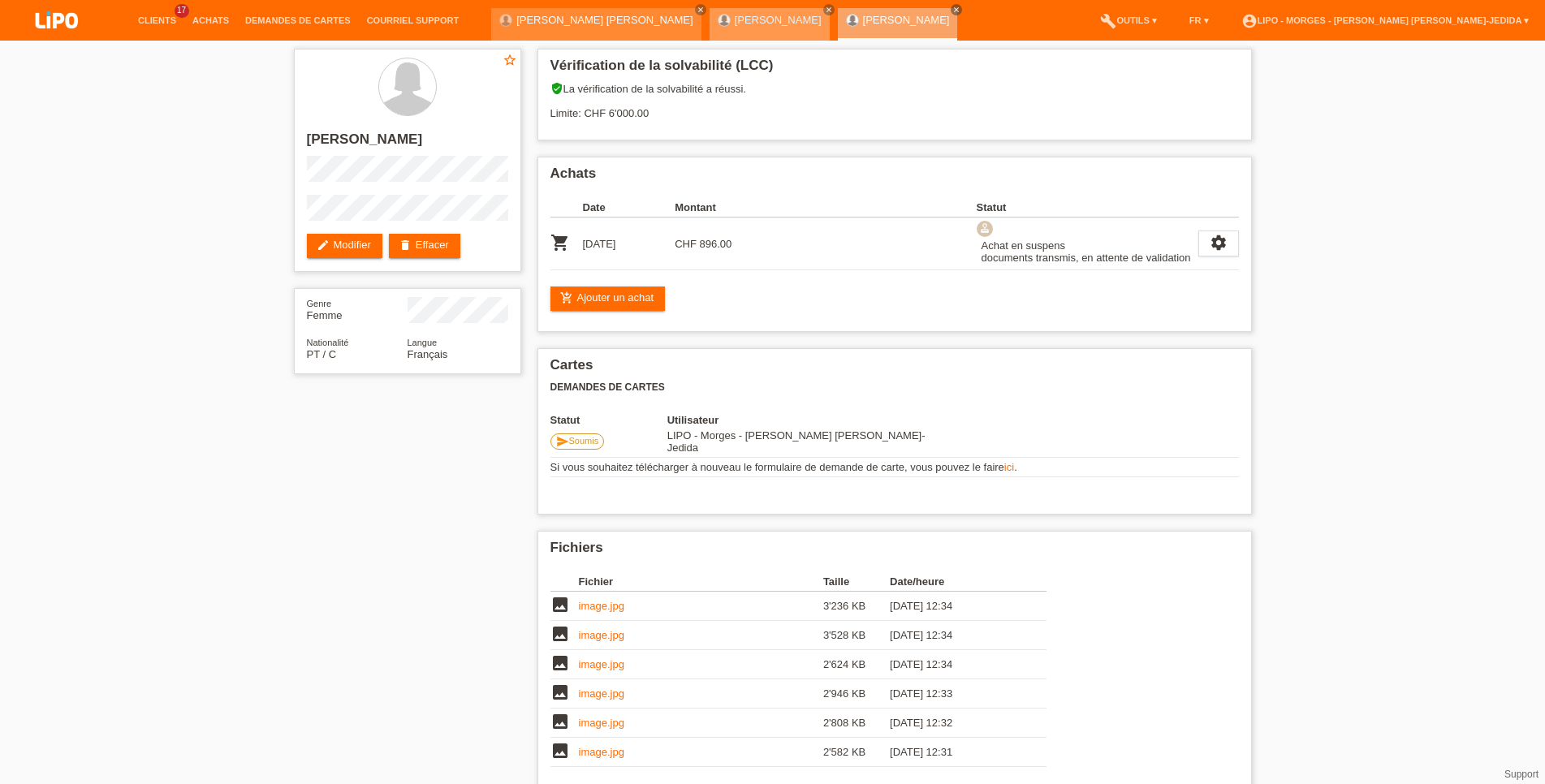
click at [735, 19] on link "[PERSON_NAME]" at bounding box center [779, 19] width 87 height 12
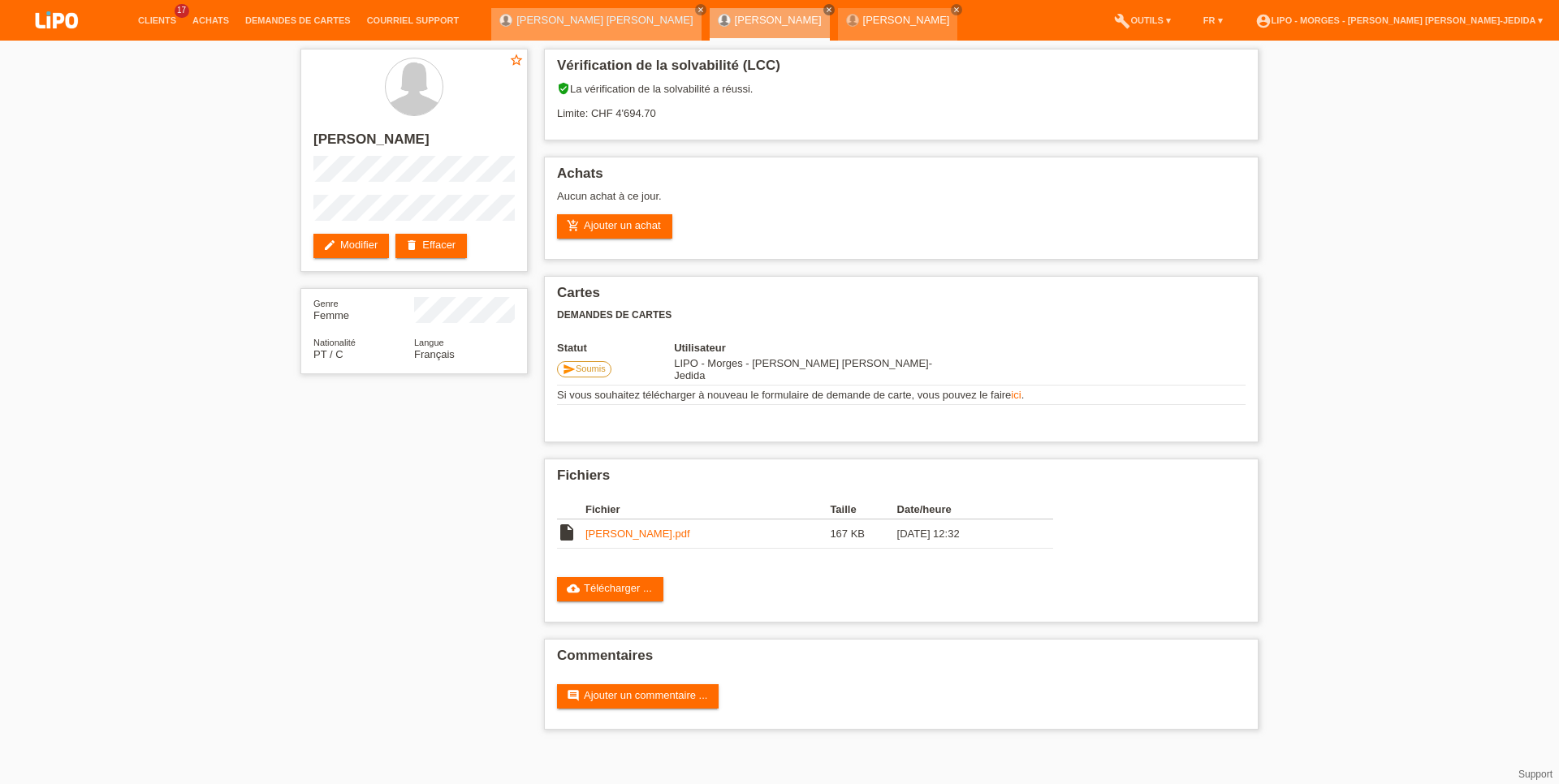
click at [589, 18] on link "[PERSON_NAME] [PERSON_NAME]" at bounding box center [604, 19] width 176 height 12
click at [598, 17] on link "[PERSON_NAME] [PERSON_NAME]" at bounding box center [604, 19] width 176 height 12
click at [718, 15] on div at bounding box center [724, 20] width 13 height 13
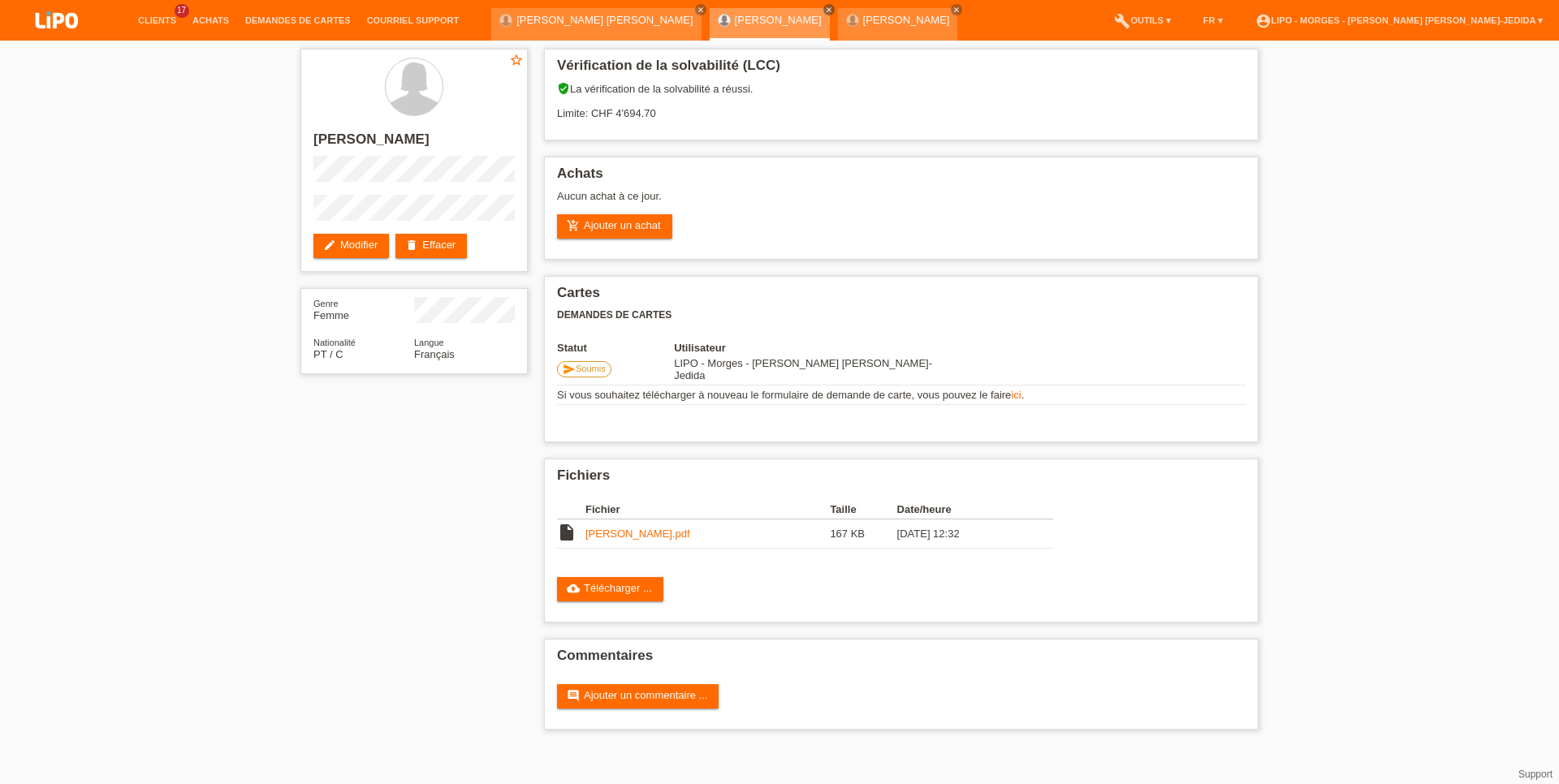
click at [709, 23] on div "MARIA GOMES close" at bounding box center [769, 24] width 120 height 32
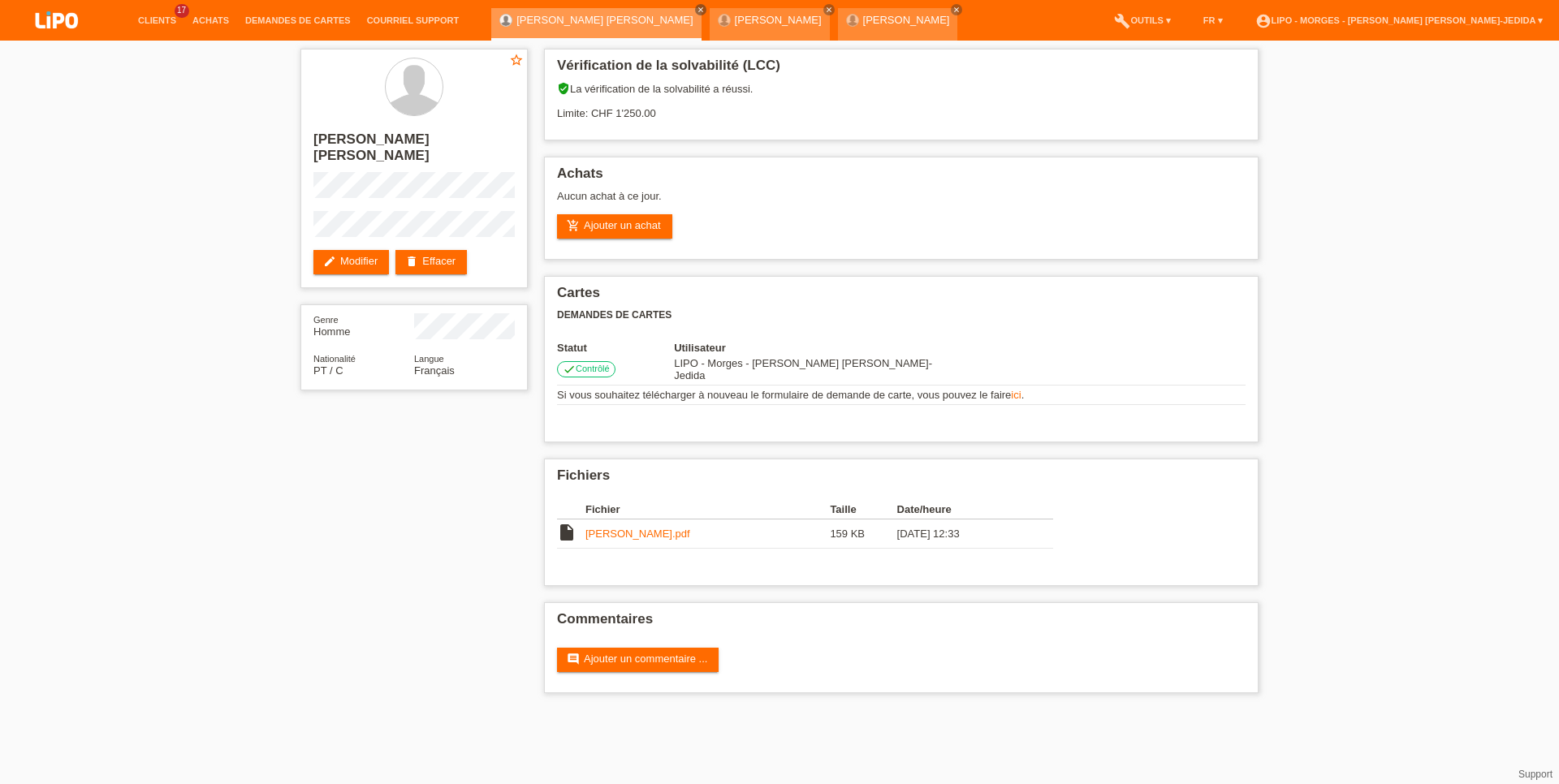
click at [550, 23] on link "[PERSON_NAME] [PERSON_NAME]" at bounding box center [604, 19] width 176 height 12
click at [735, 25] on link "[PERSON_NAME]" at bounding box center [779, 19] width 87 height 12
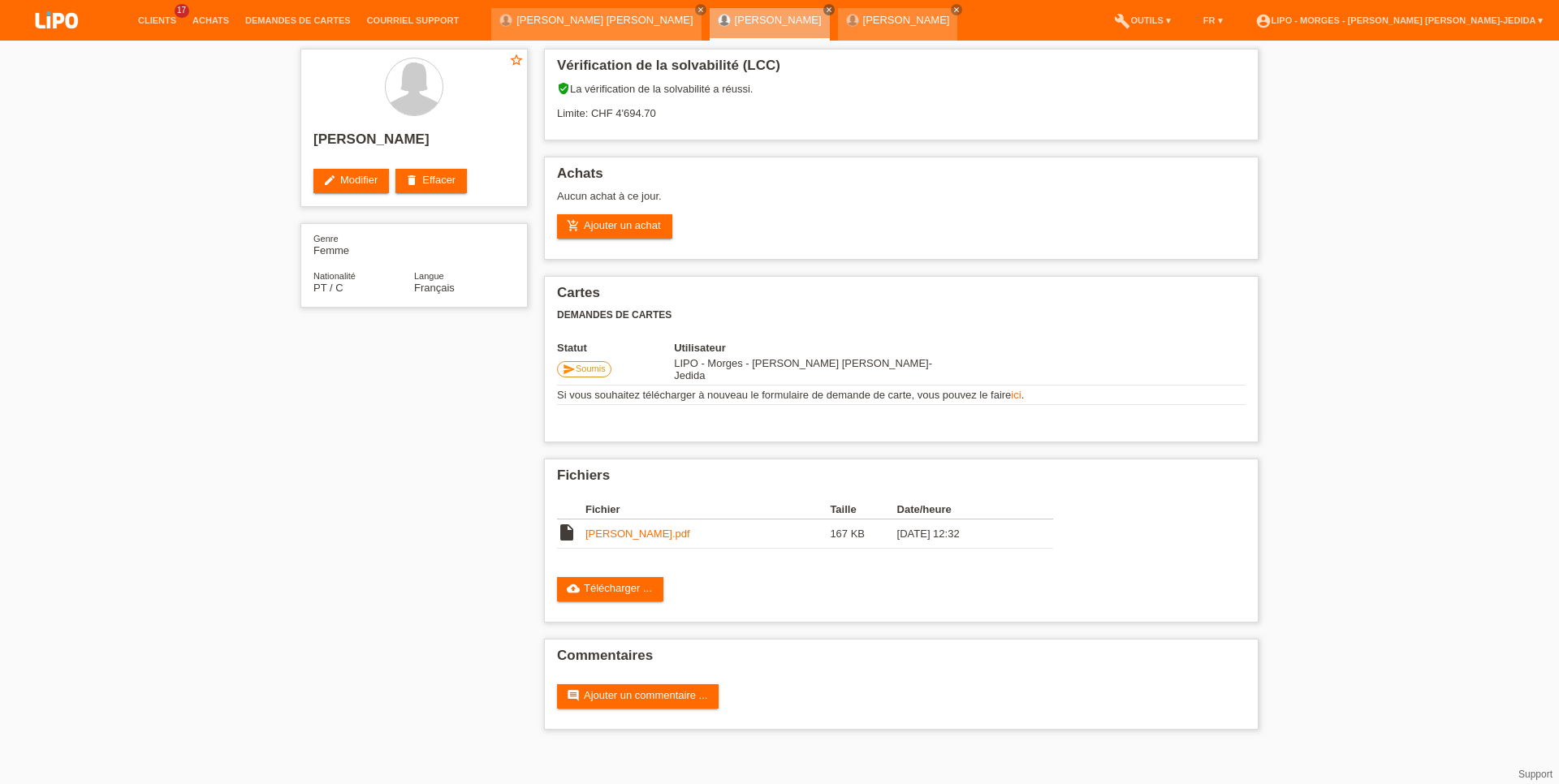
click at [709, 28] on div "MARIA GOMES close" at bounding box center [769, 24] width 120 height 32
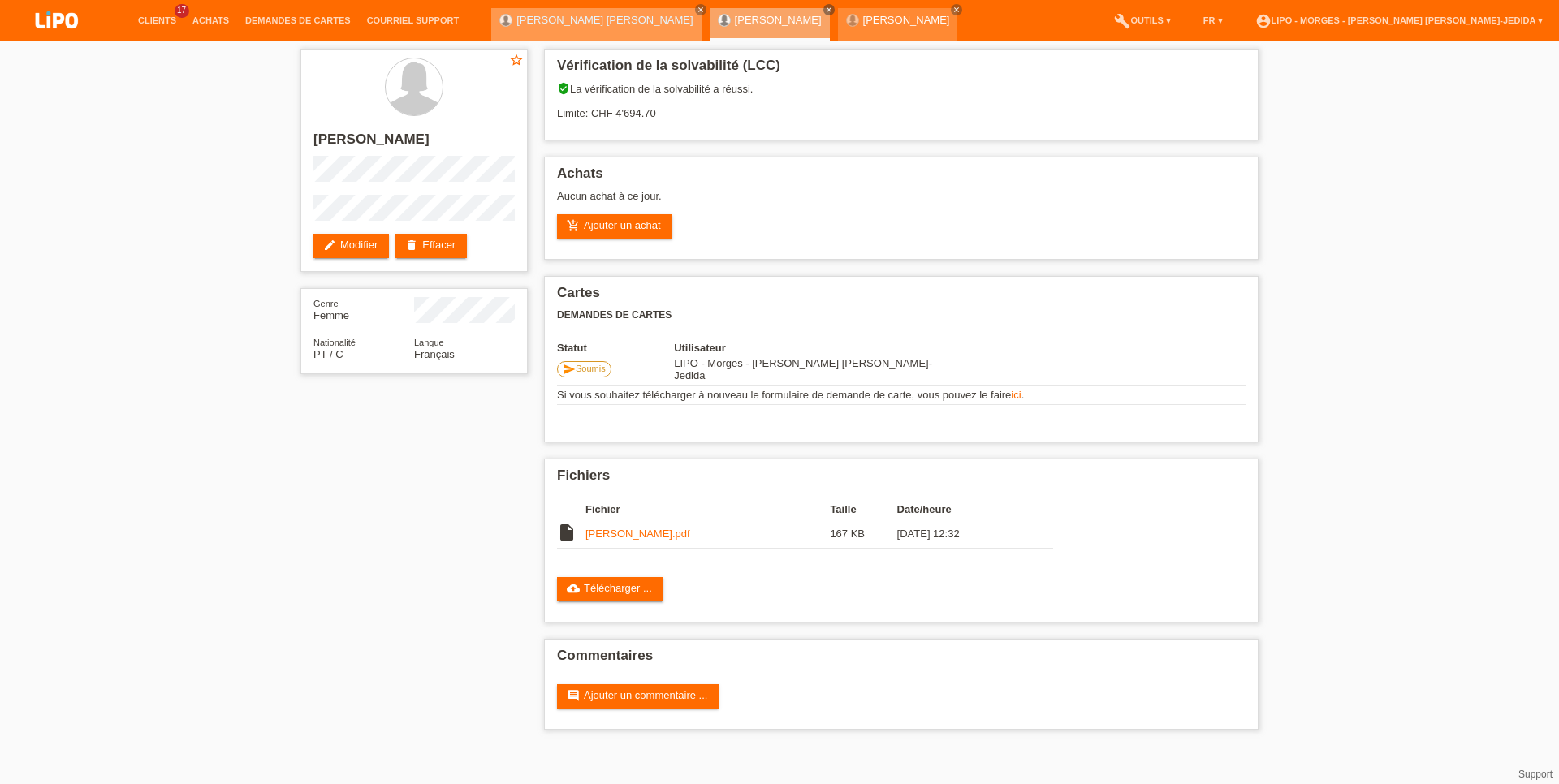
click at [540, 24] on link "[PERSON_NAME] [PERSON_NAME]" at bounding box center [604, 19] width 176 height 12
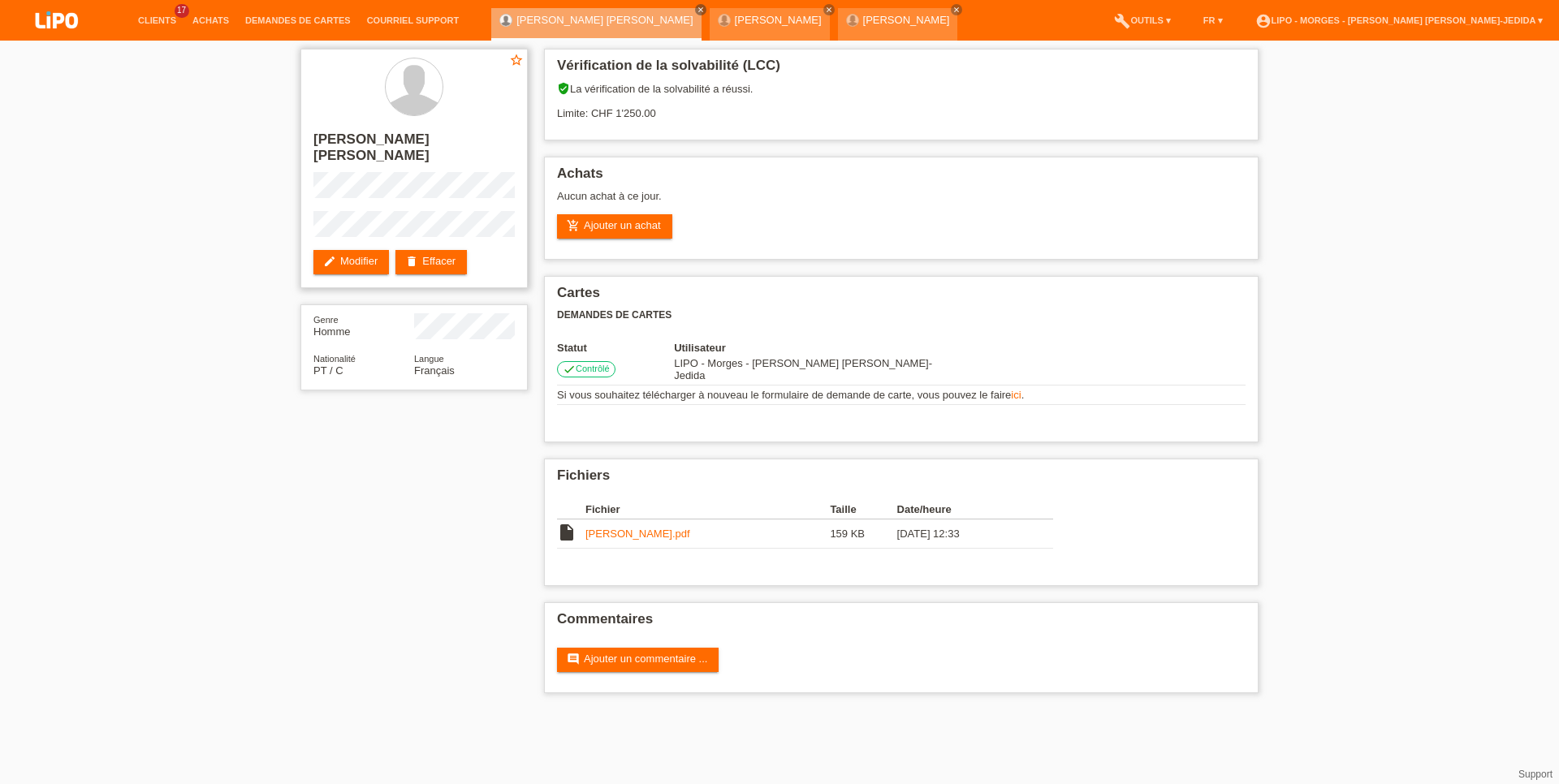
click at [306, 220] on div "star_border LUIS DA SILVA CATARINO edit Modifier delete Effacer" at bounding box center [414, 168] width 227 height 239
click at [199, 21] on link "Achats" at bounding box center [211, 20] width 53 height 10
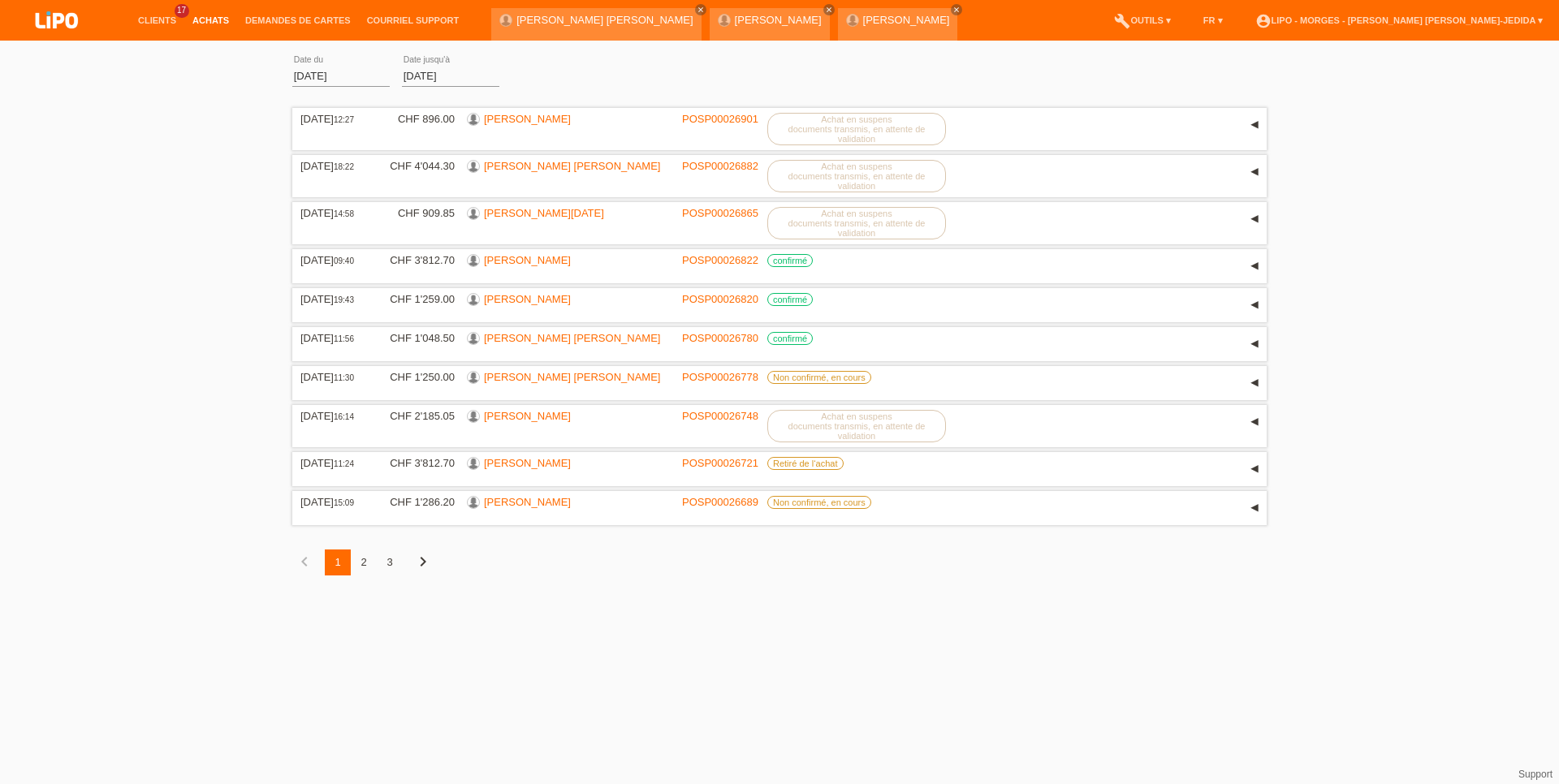
click at [367, 575] on div "2" at bounding box center [364, 562] width 26 height 26
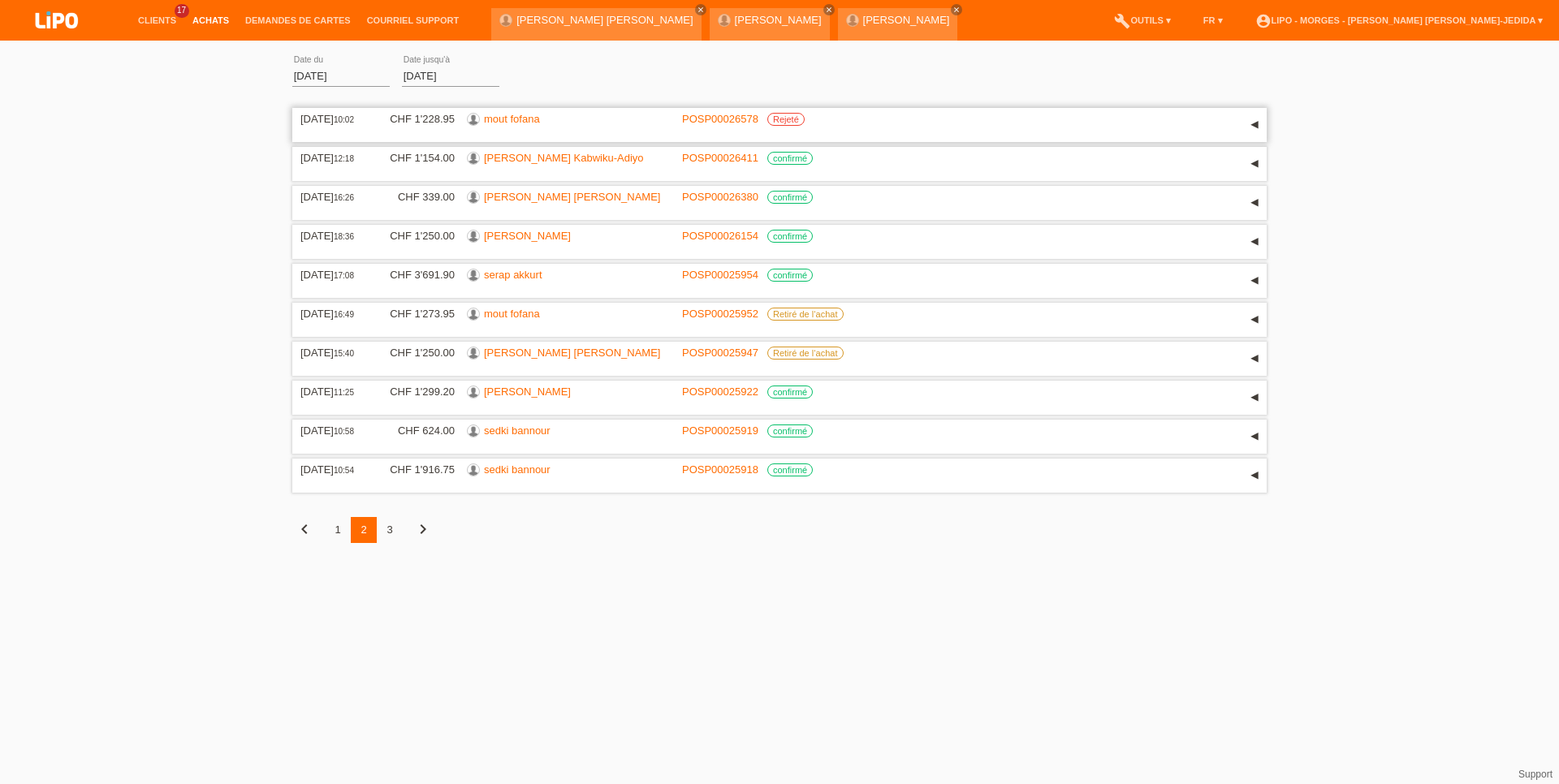
click at [537, 124] on link "mout fofana" at bounding box center [512, 118] width 56 height 12
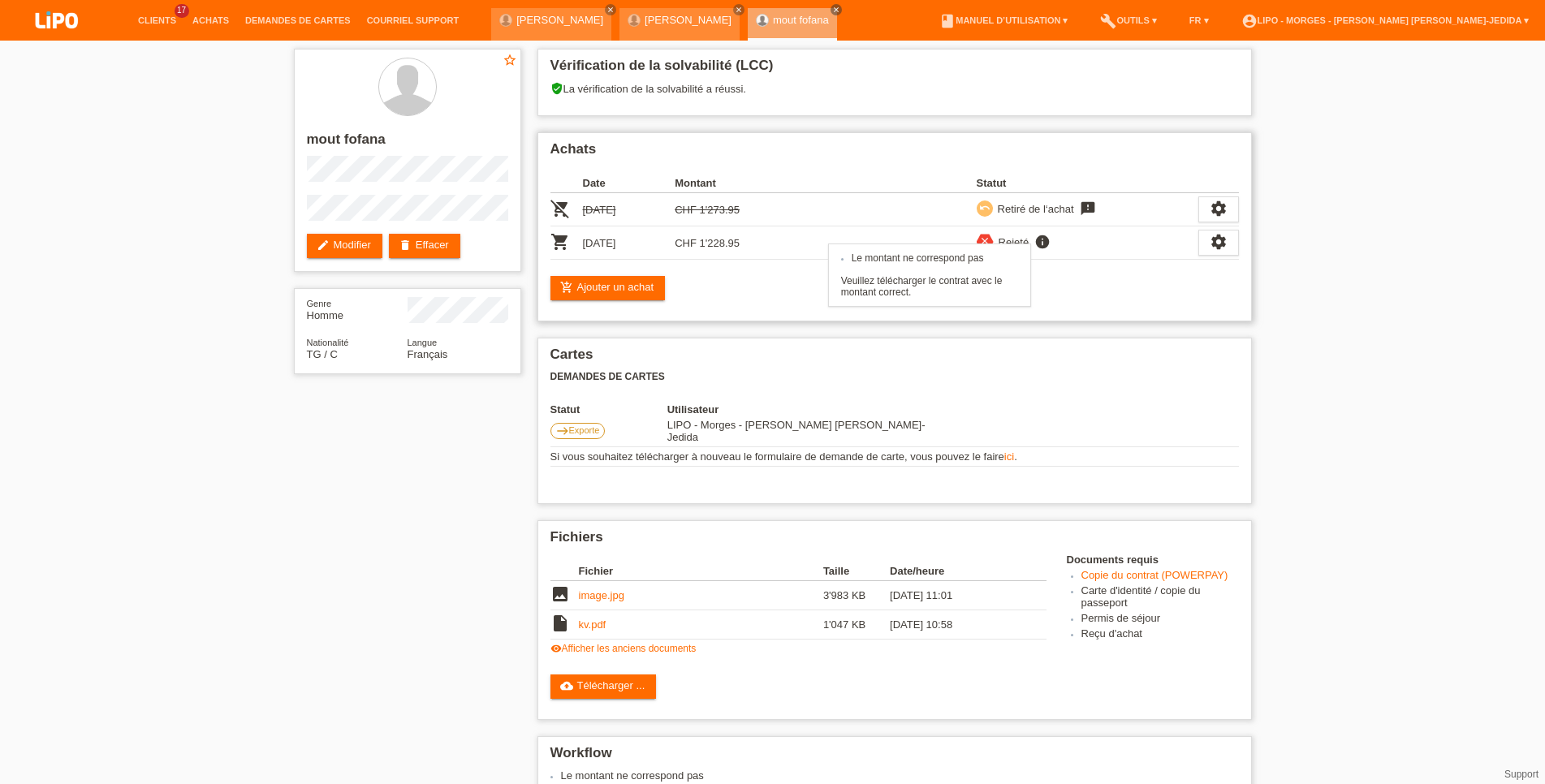
click at [1044, 242] on icon "info" at bounding box center [1042, 242] width 19 height 17
click at [579, 432] on span "Exporte" at bounding box center [584, 430] width 30 height 10
click at [1111, 571] on link "Copie du contrat (POWERPAY)" at bounding box center [1154, 574] width 147 height 12
click at [152, 23] on link "Clients" at bounding box center [157, 20] width 54 height 10
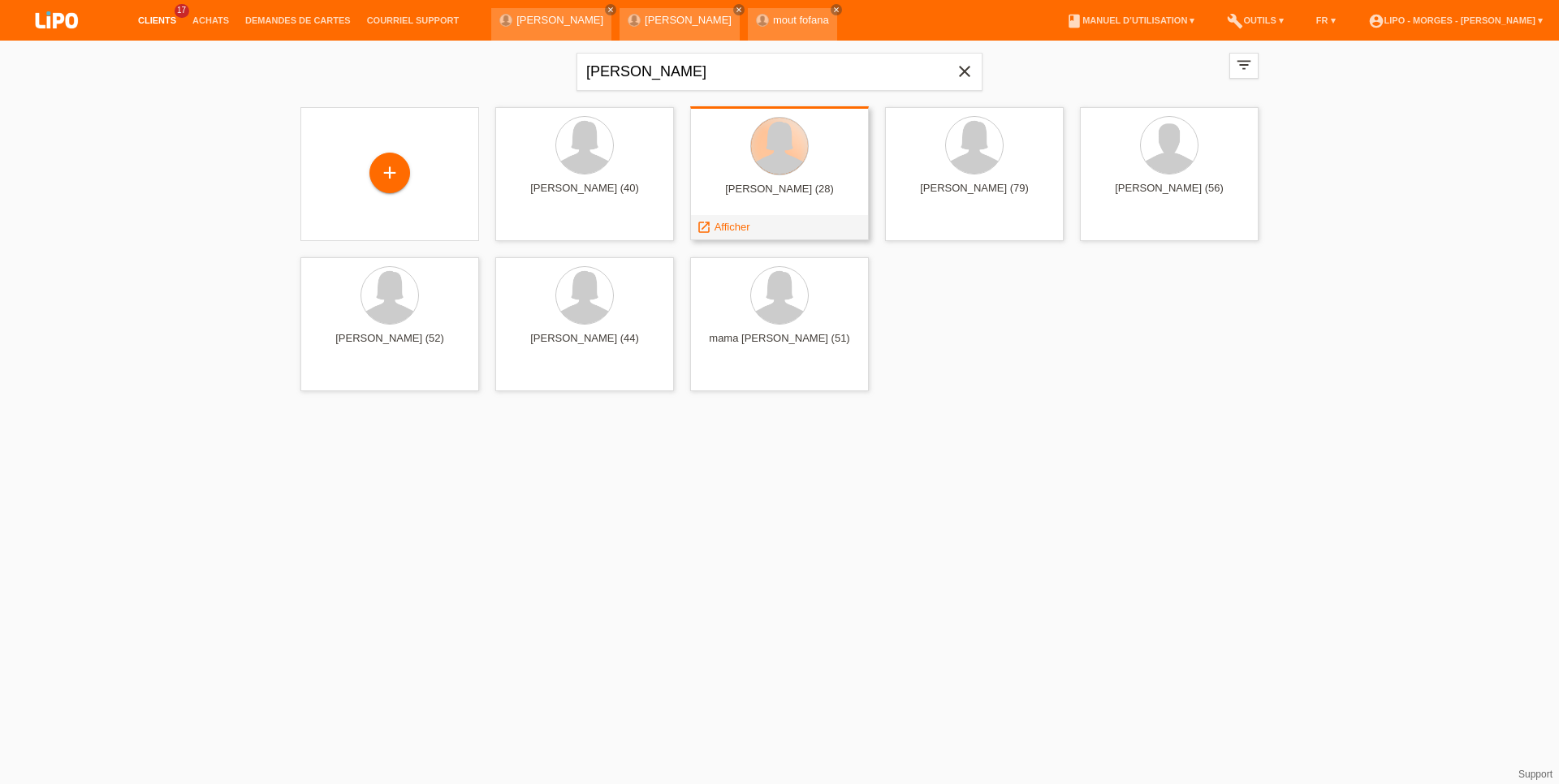
click at [764, 171] on div at bounding box center [779, 146] width 58 height 58
click at [773, 154] on div at bounding box center [780, 146] width 57 height 57
click at [747, 235] on div "launch Afficher" at bounding box center [722, 227] width 64 height 24
click at [741, 230] on span "Afficher" at bounding box center [732, 226] width 36 height 12
